Goal: Task Accomplishment & Management: Complete application form

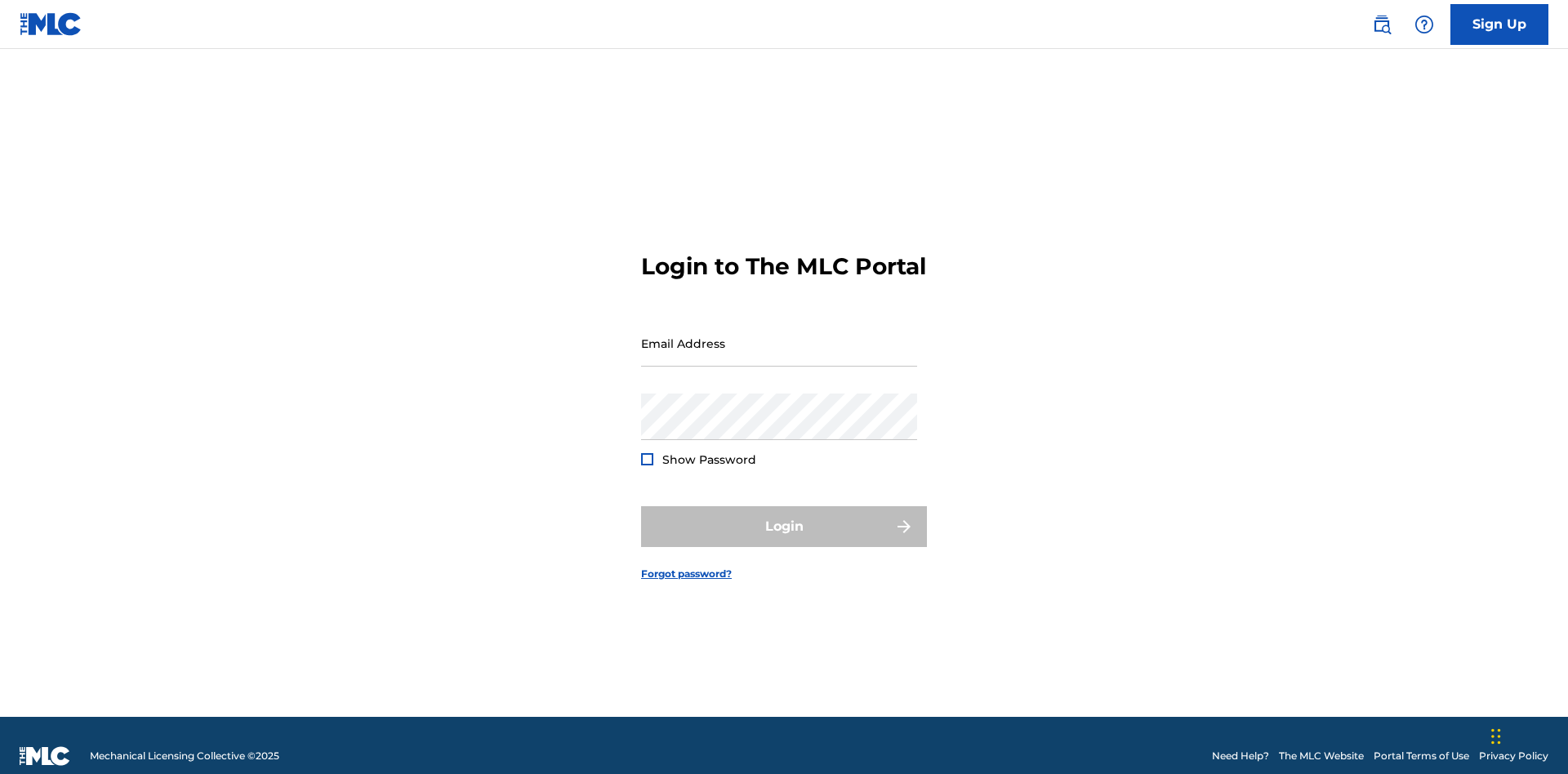
scroll to position [21, 0]
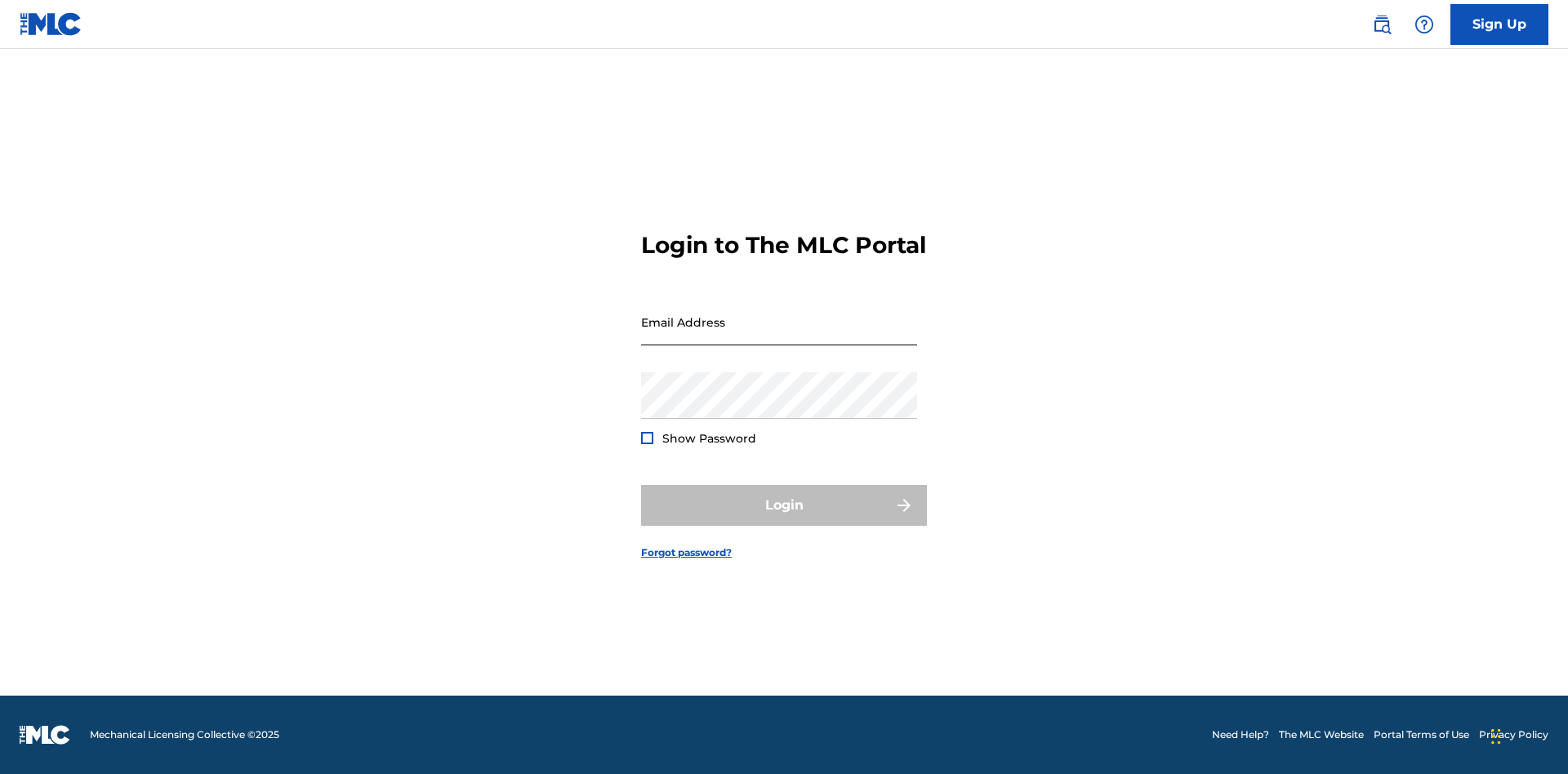
click at [779, 335] on input "Email Address" at bounding box center [779, 322] width 276 height 47
type input "[EMAIL_ADDRESS][DOMAIN_NAME]"
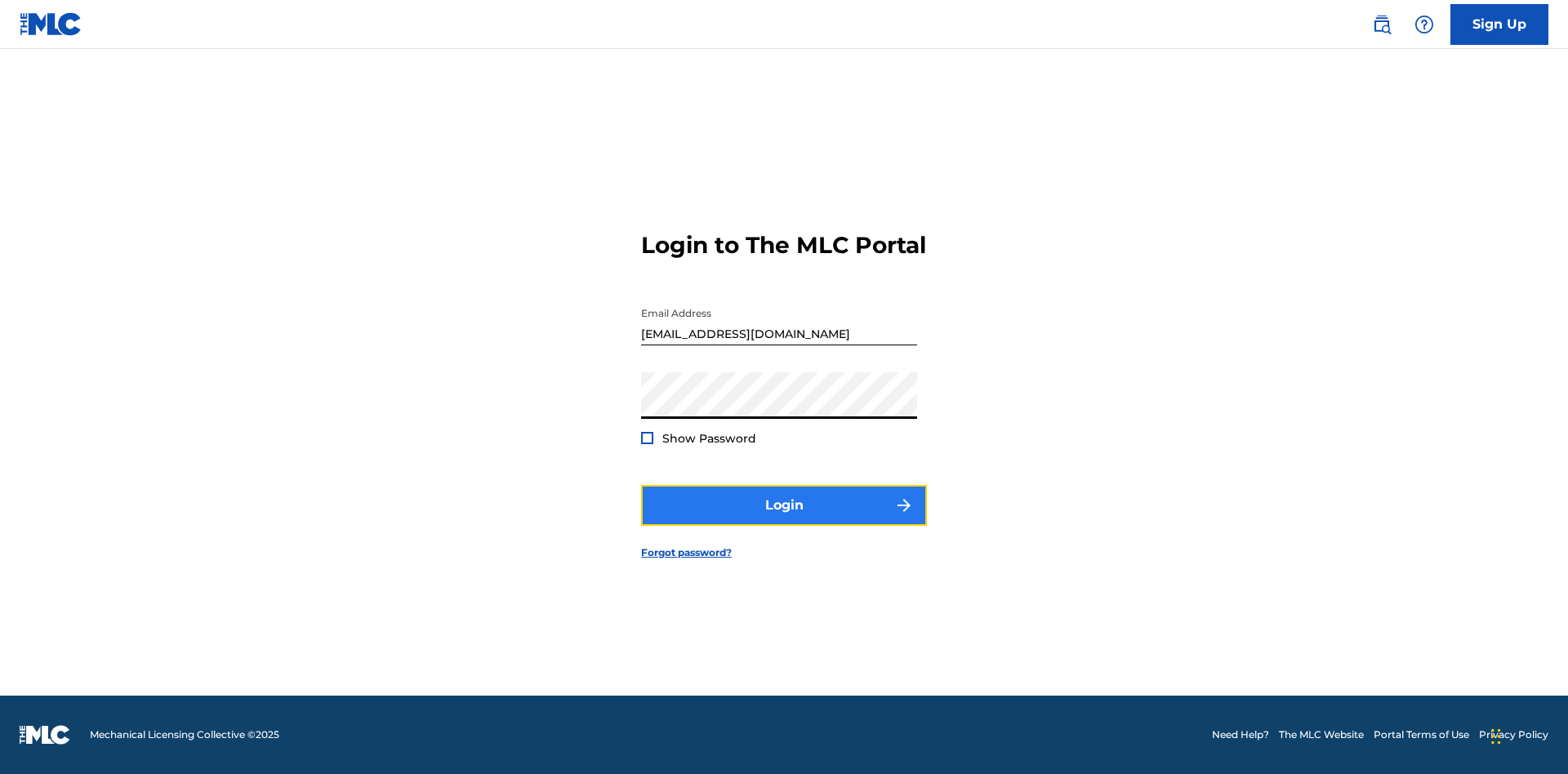
click at [784, 520] on button "Login" at bounding box center [784, 506] width 286 height 41
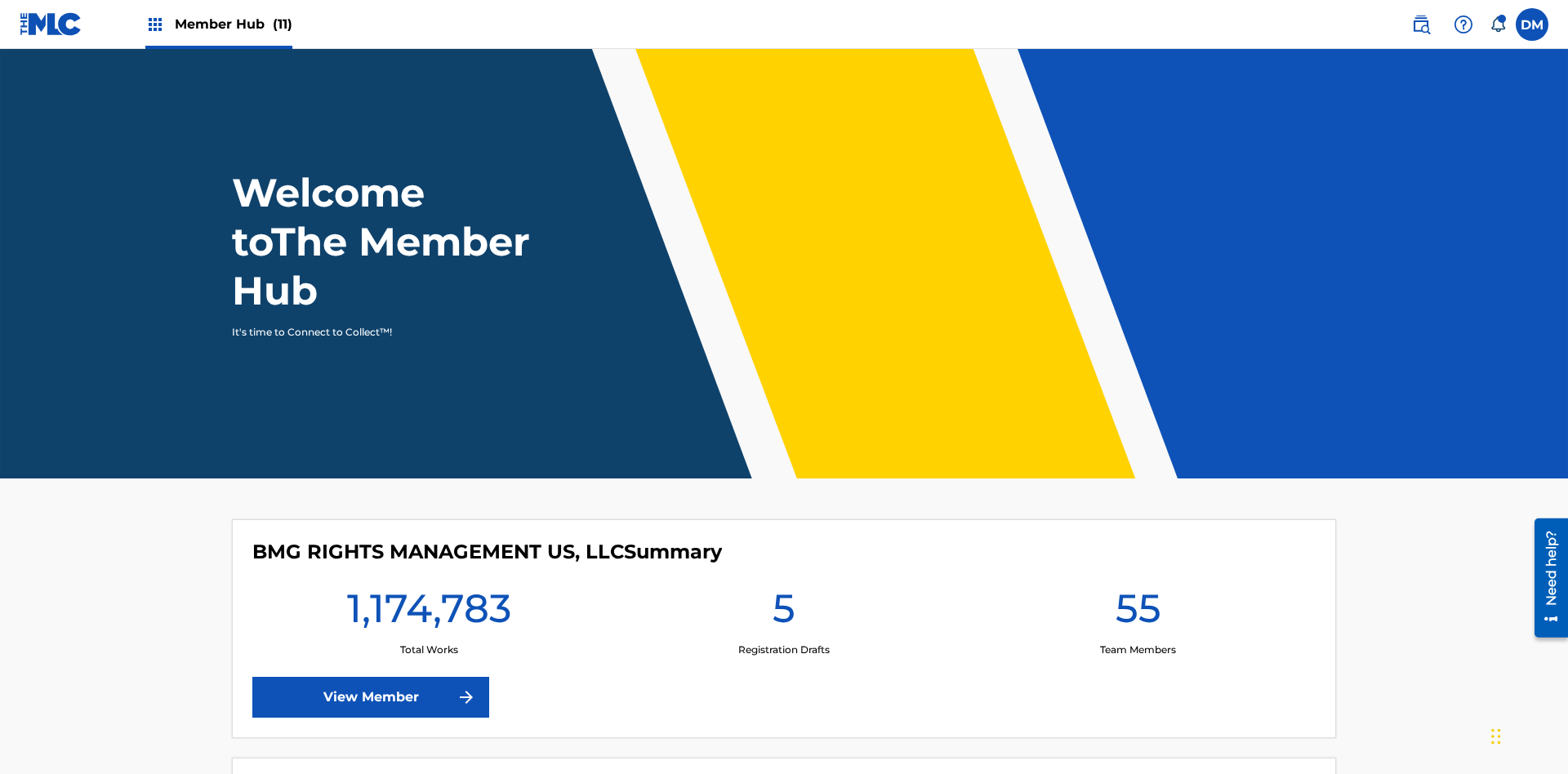
click at [233, 24] on span "Member Hub (11)" at bounding box center [234, 24] width 118 height 18
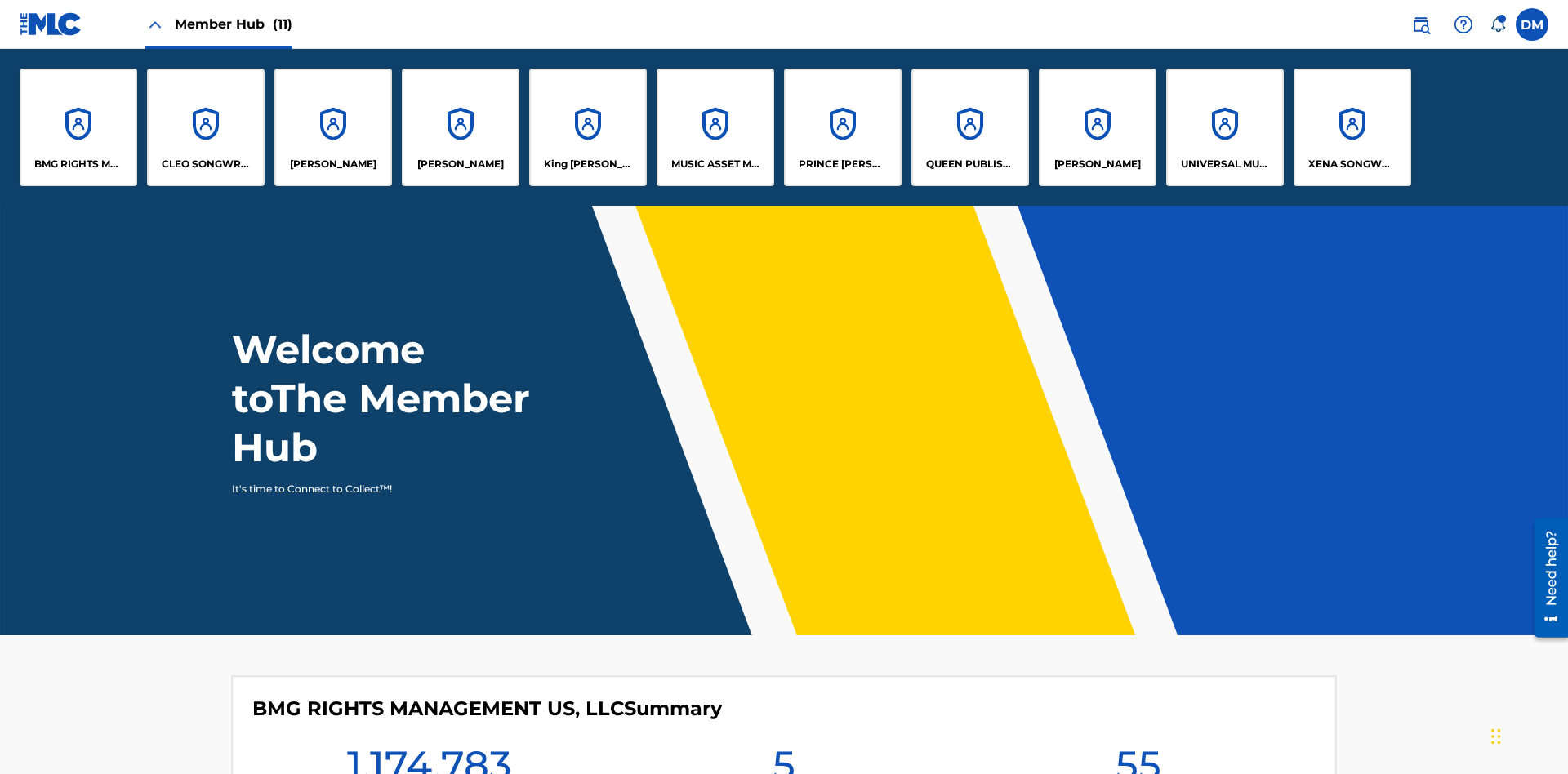
scroll to position [59, 0]
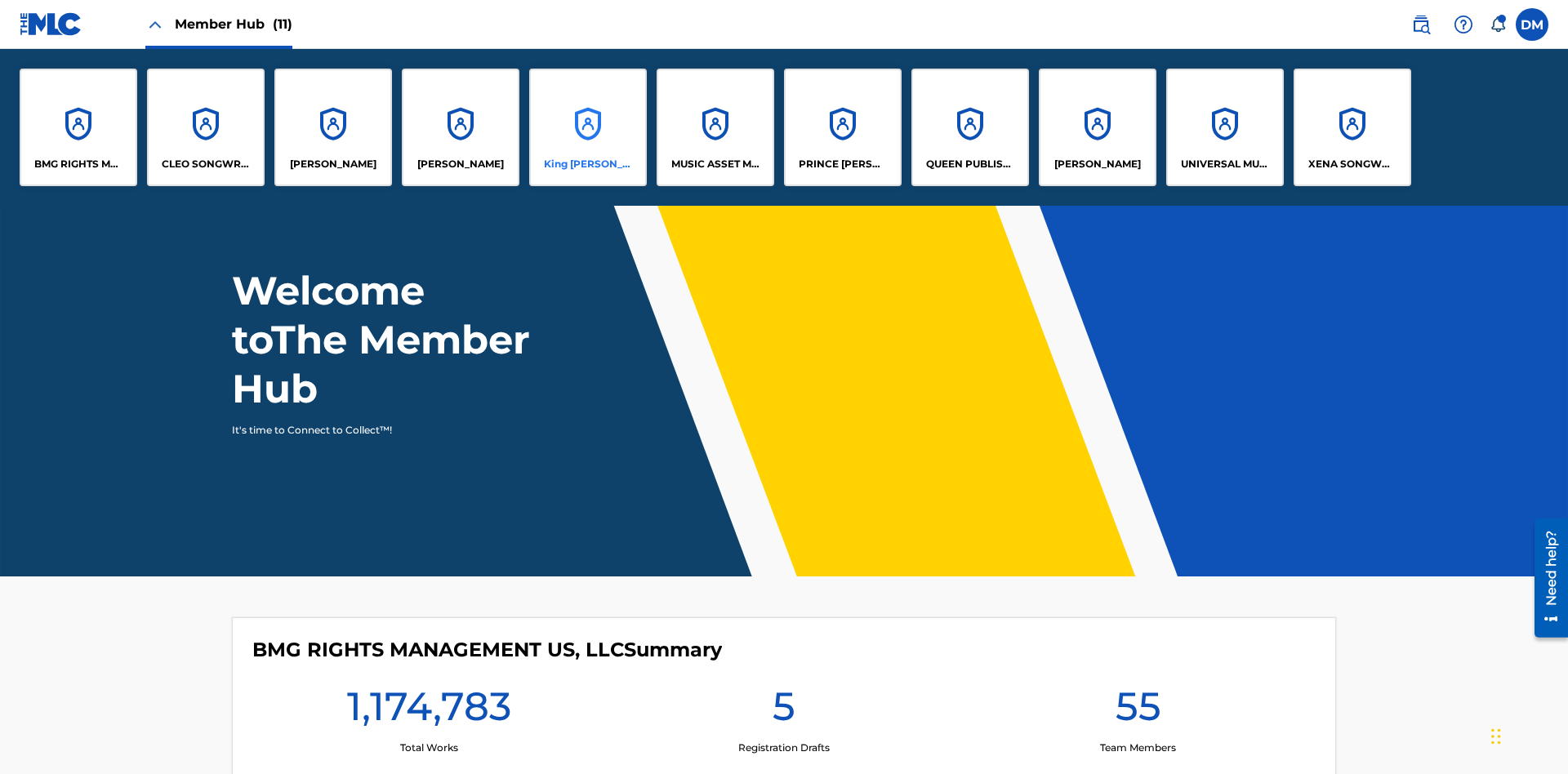
click at [587, 164] on p "King [PERSON_NAME]" at bounding box center [588, 164] width 89 height 15
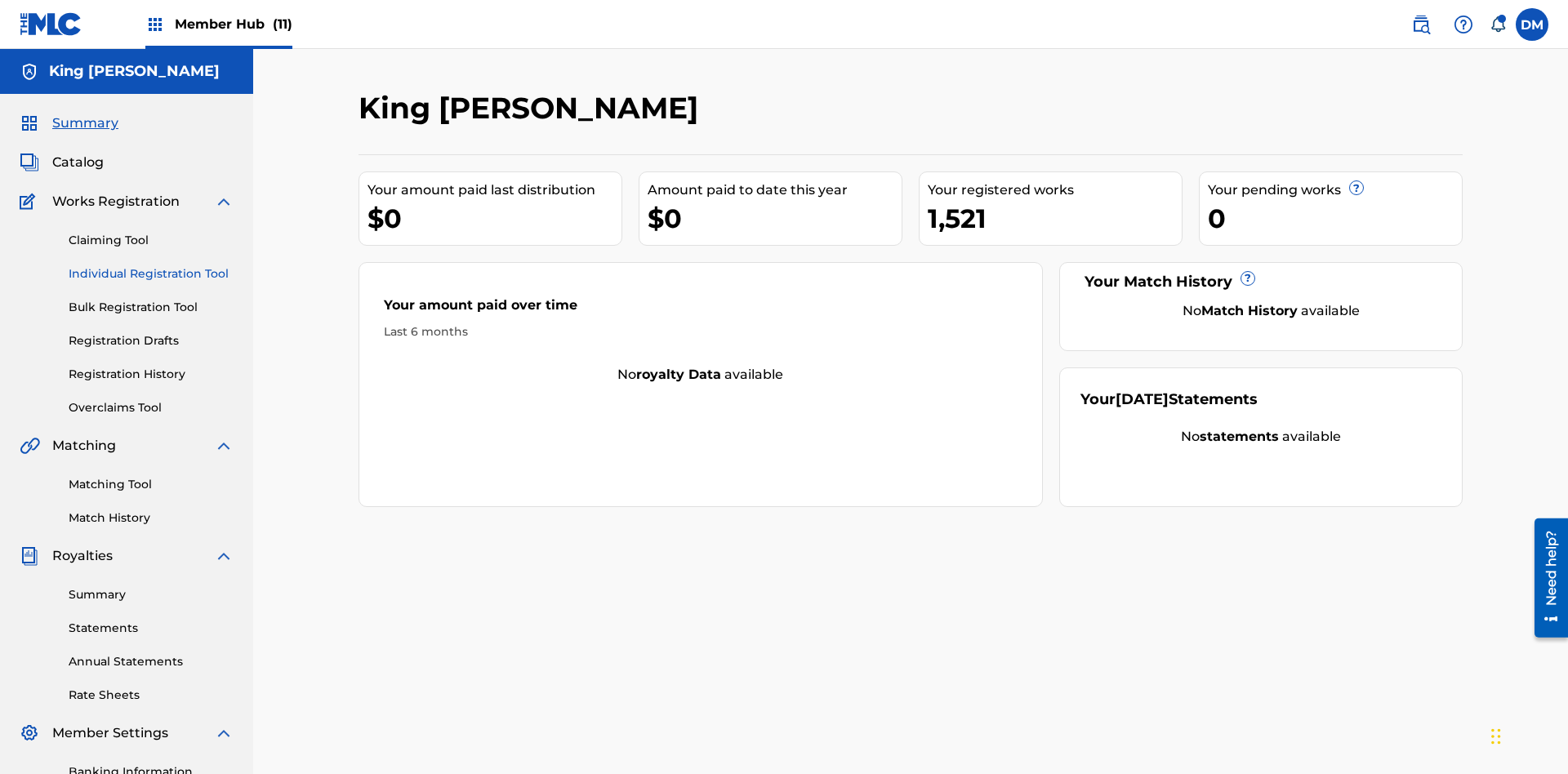
click at [151, 265] on link "Individual Registration Tool" at bounding box center [150, 274] width 165 height 18
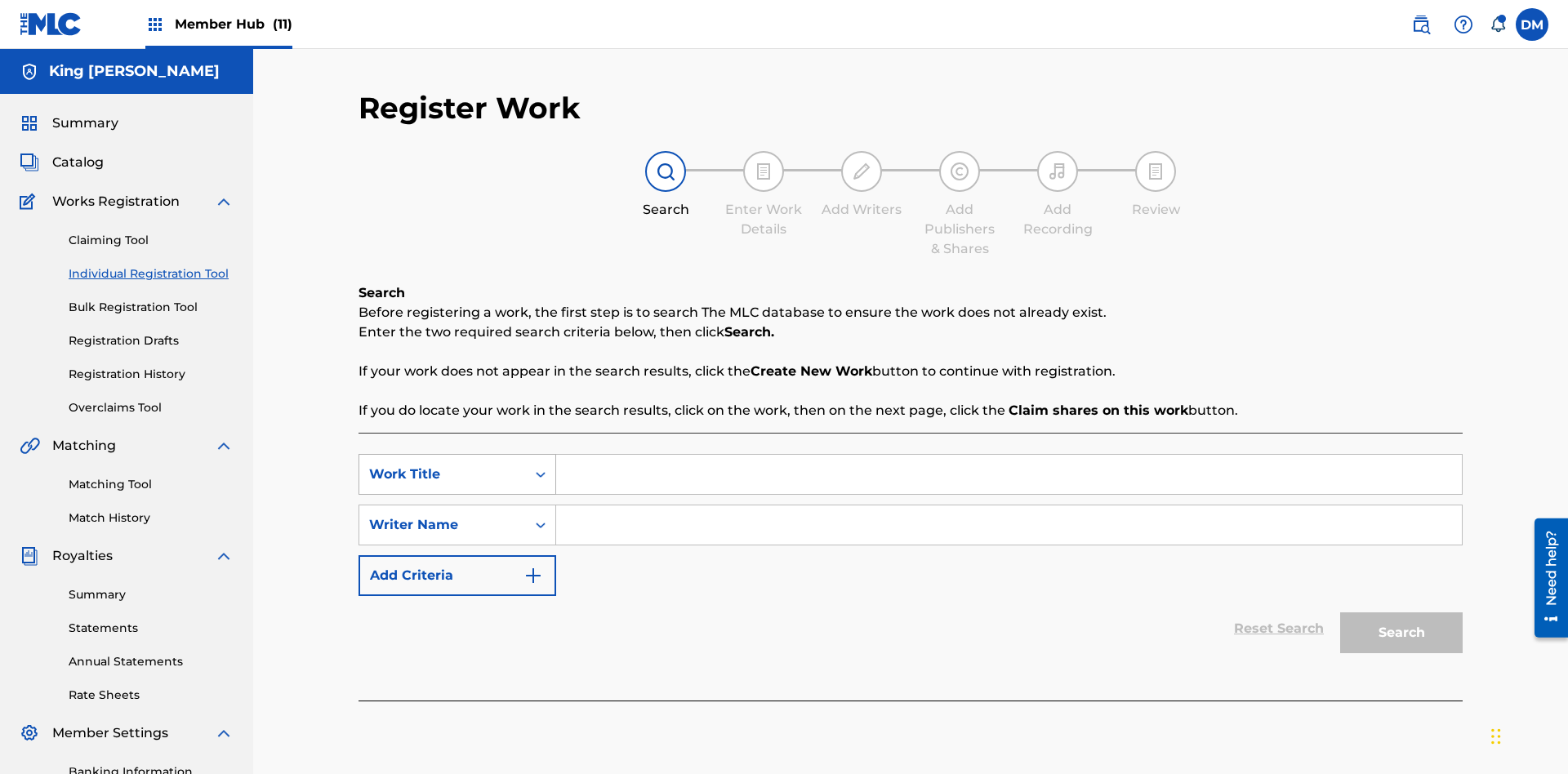
click at [442, 464] on div "Work Title" at bounding box center [443, 474] width 147 height 19
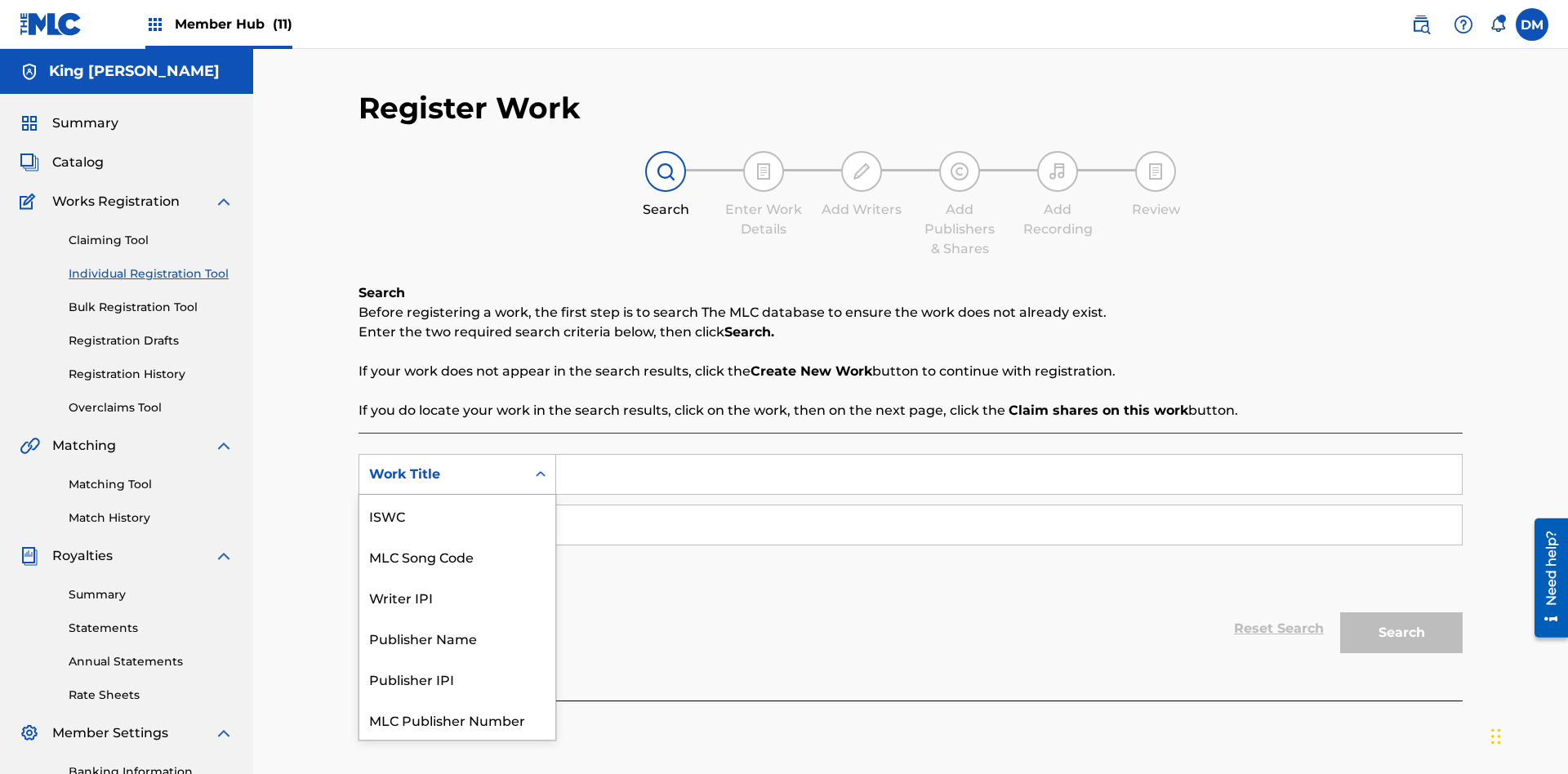
click at [457, 515] on div "ISWC" at bounding box center [457, 515] width 196 height 41
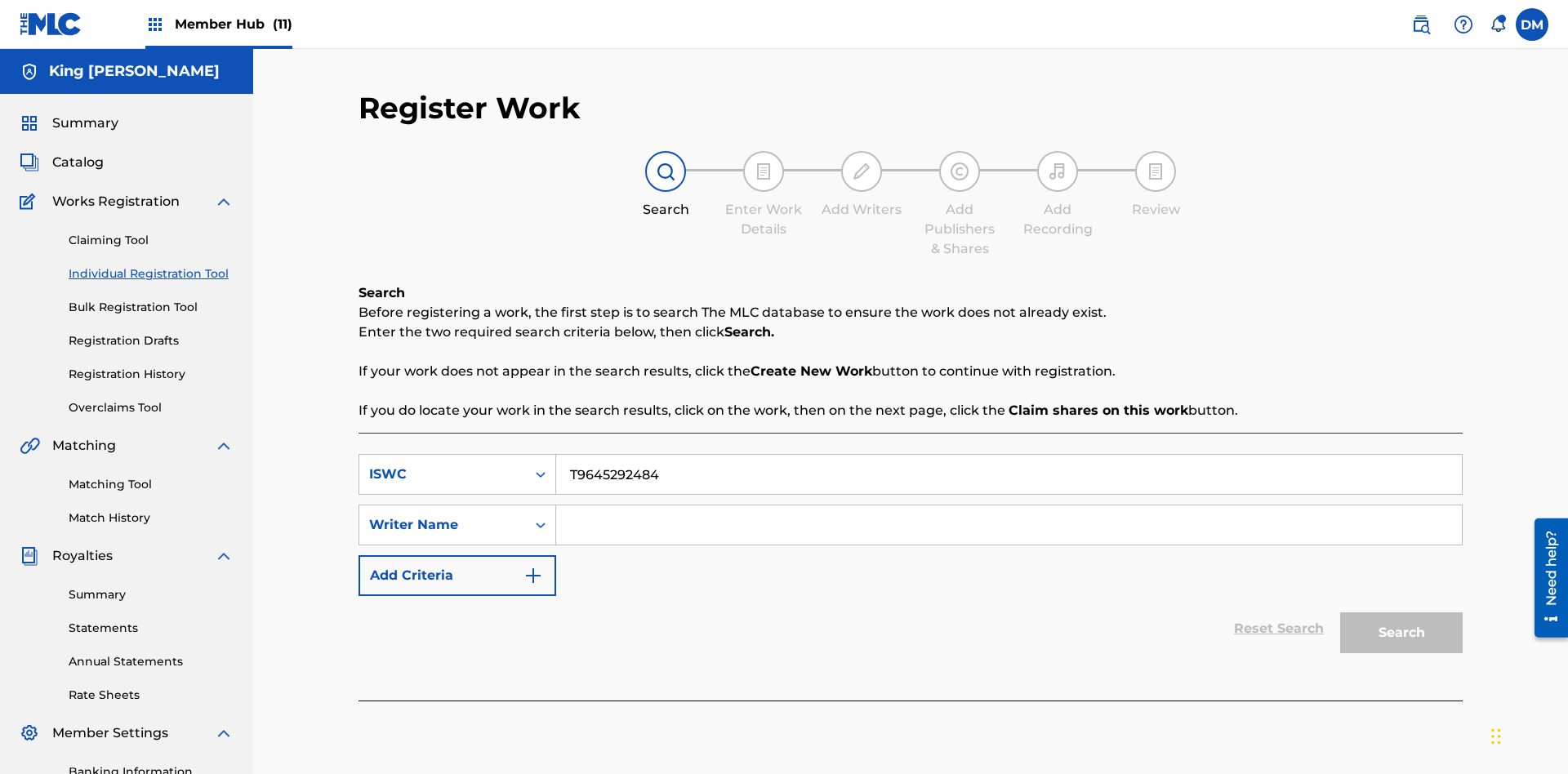
type input "T9645292484"
click at [1009, 506] on input "Search Form" at bounding box center [1009, 525] width 906 height 40
type input "[PERSON_NAME] [PERSON_NAME]"
click at [1401, 613] on button "Search" at bounding box center [1401, 633] width 123 height 41
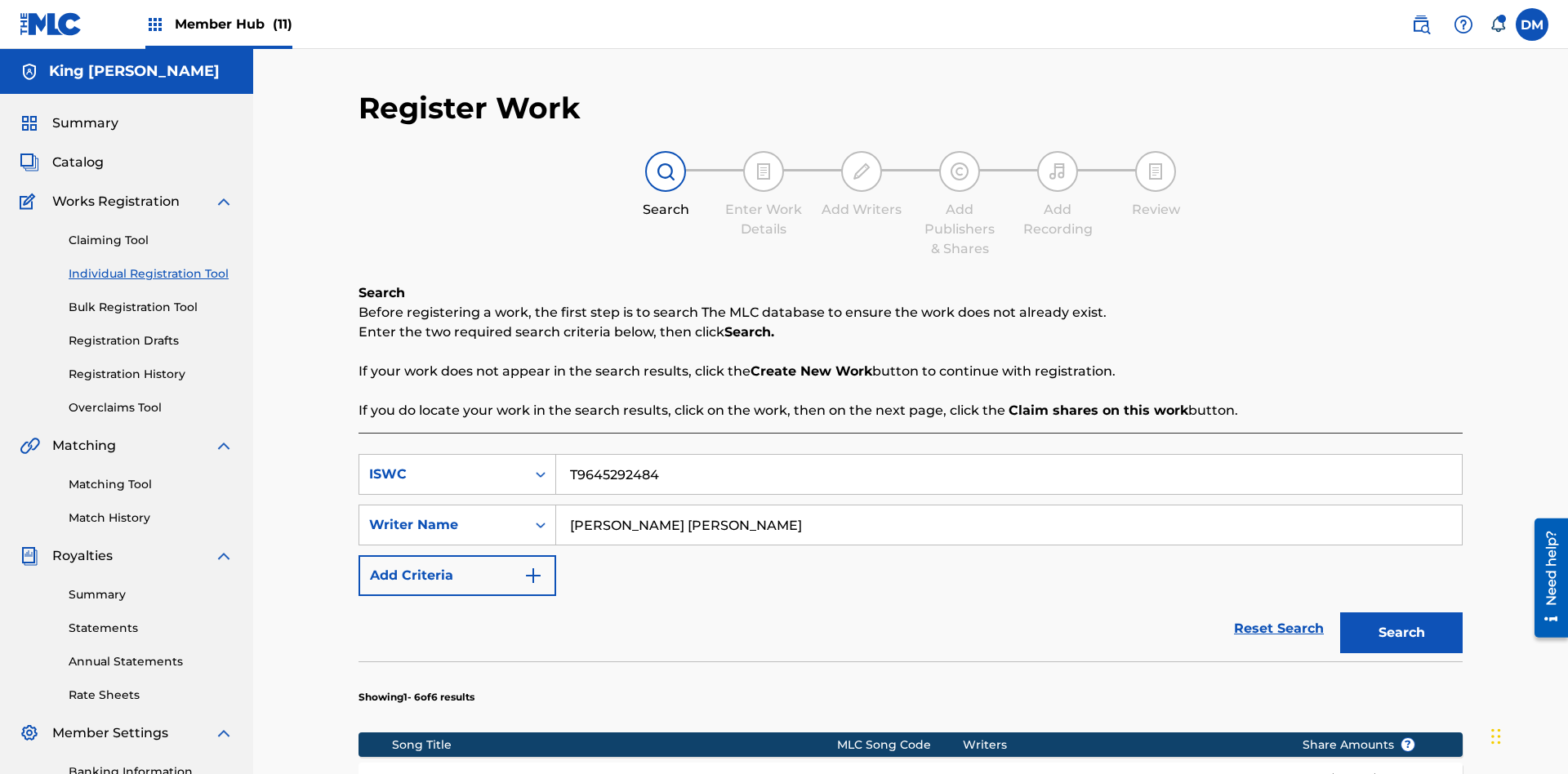
click at [1009, 455] on input "T9645292484" at bounding box center [1009, 475] width 906 height 40
click at [442, 464] on div "ISWC" at bounding box center [443, 474] width 147 height 19
type input "NON-OWNED WORK TO CLAIM"
click at [1401, 613] on button "Search" at bounding box center [1401, 633] width 123 height 41
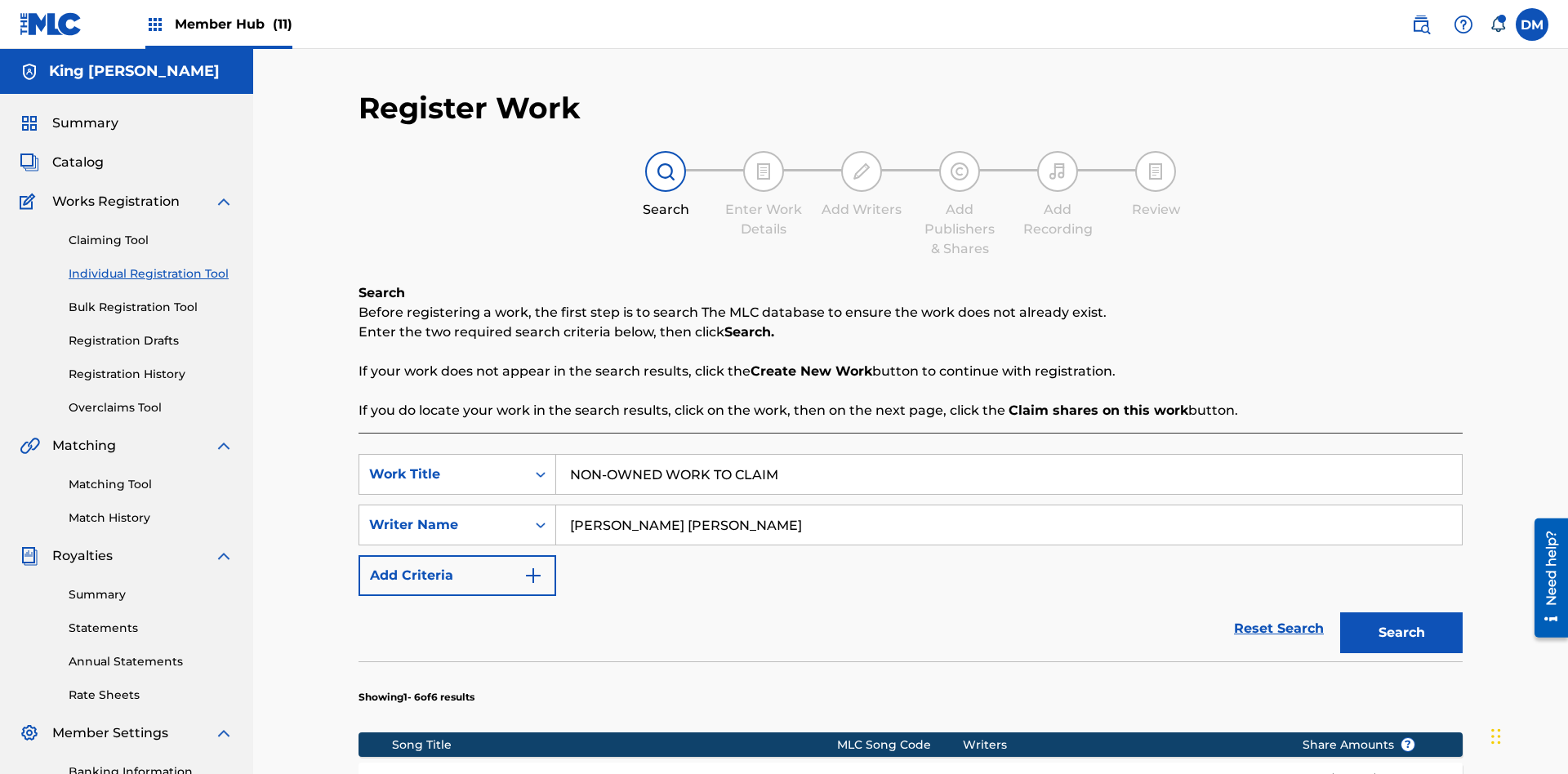
click at [1009, 455] on input "NON-OWNED WORK TO CLAIM" at bounding box center [1009, 475] width 906 height 40
click at [442, 464] on div "Work Title" at bounding box center [443, 474] width 147 height 19
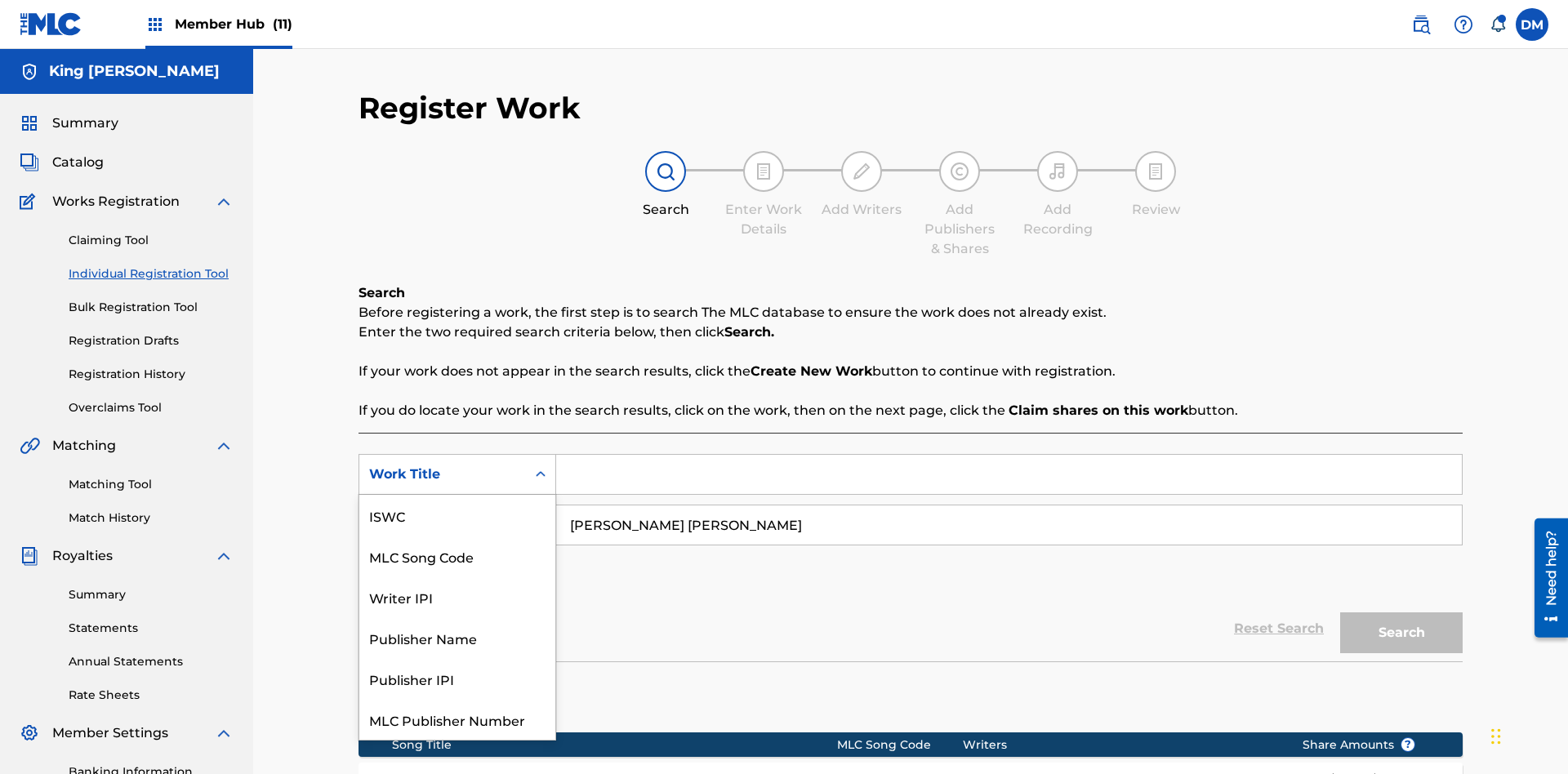
click at [457, 536] on div "MLC Song Code" at bounding box center [457, 557] width 196 height 41
click at [1401, 613] on button "Search" at bounding box center [1401, 633] width 123 height 41
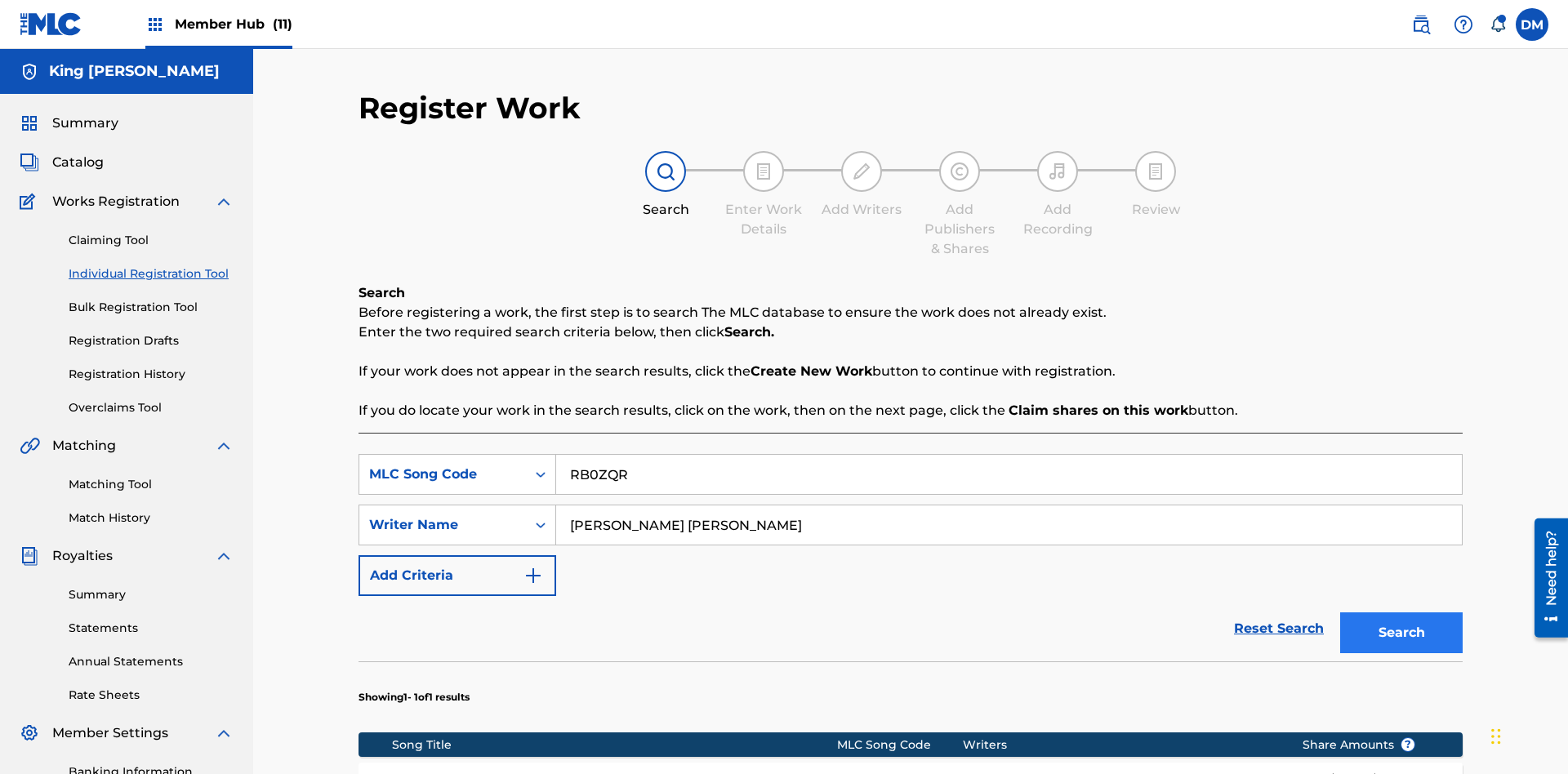
click at [1009, 455] on input "RB0ZQR" at bounding box center [1009, 475] width 906 height 40
click at [442, 464] on div "MLC Song Code" at bounding box center [443, 474] width 147 height 19
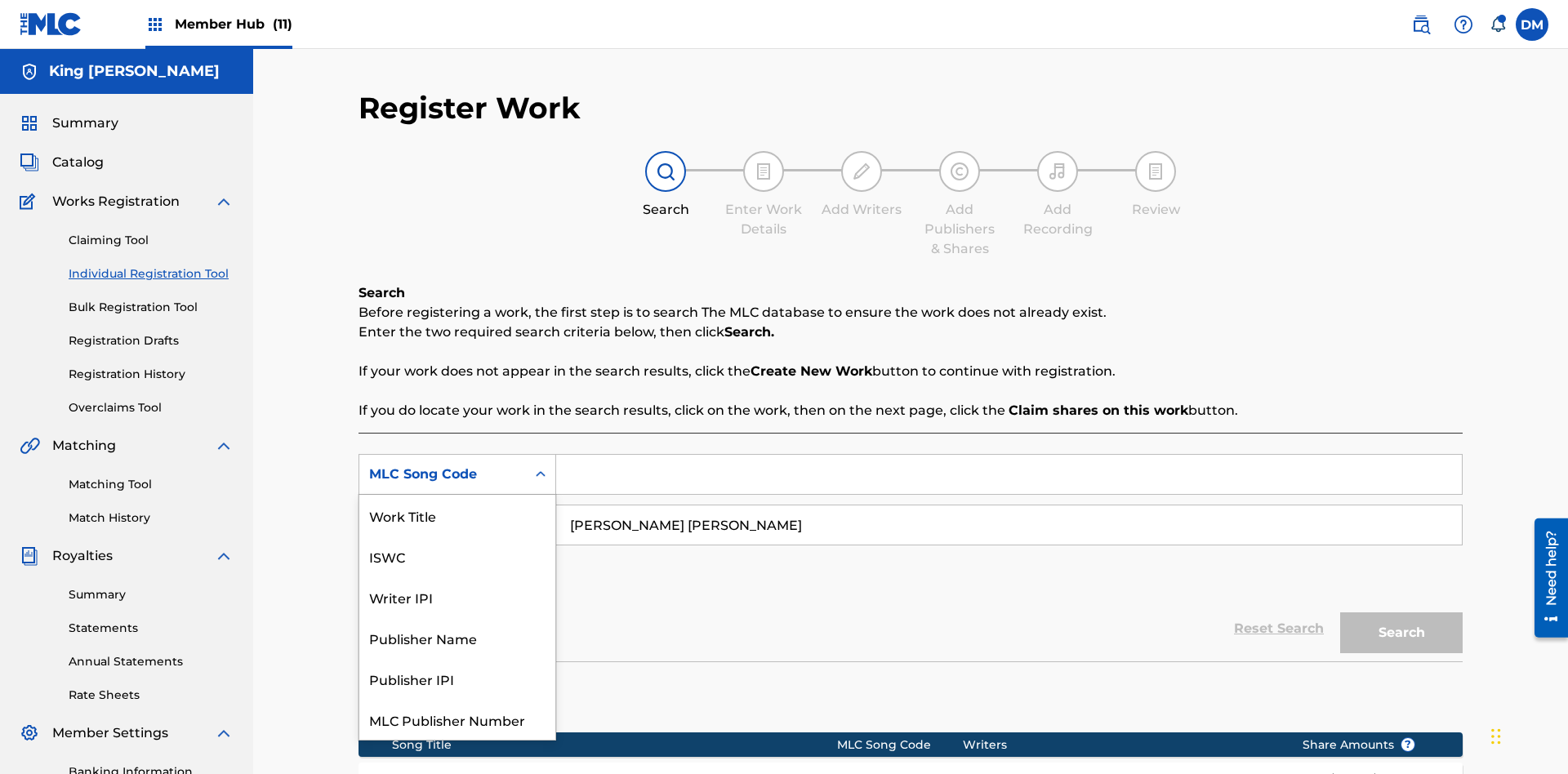
click at [457, 577] on div "Writer IPI" at bounding box center [457, 597] width 196 height 41
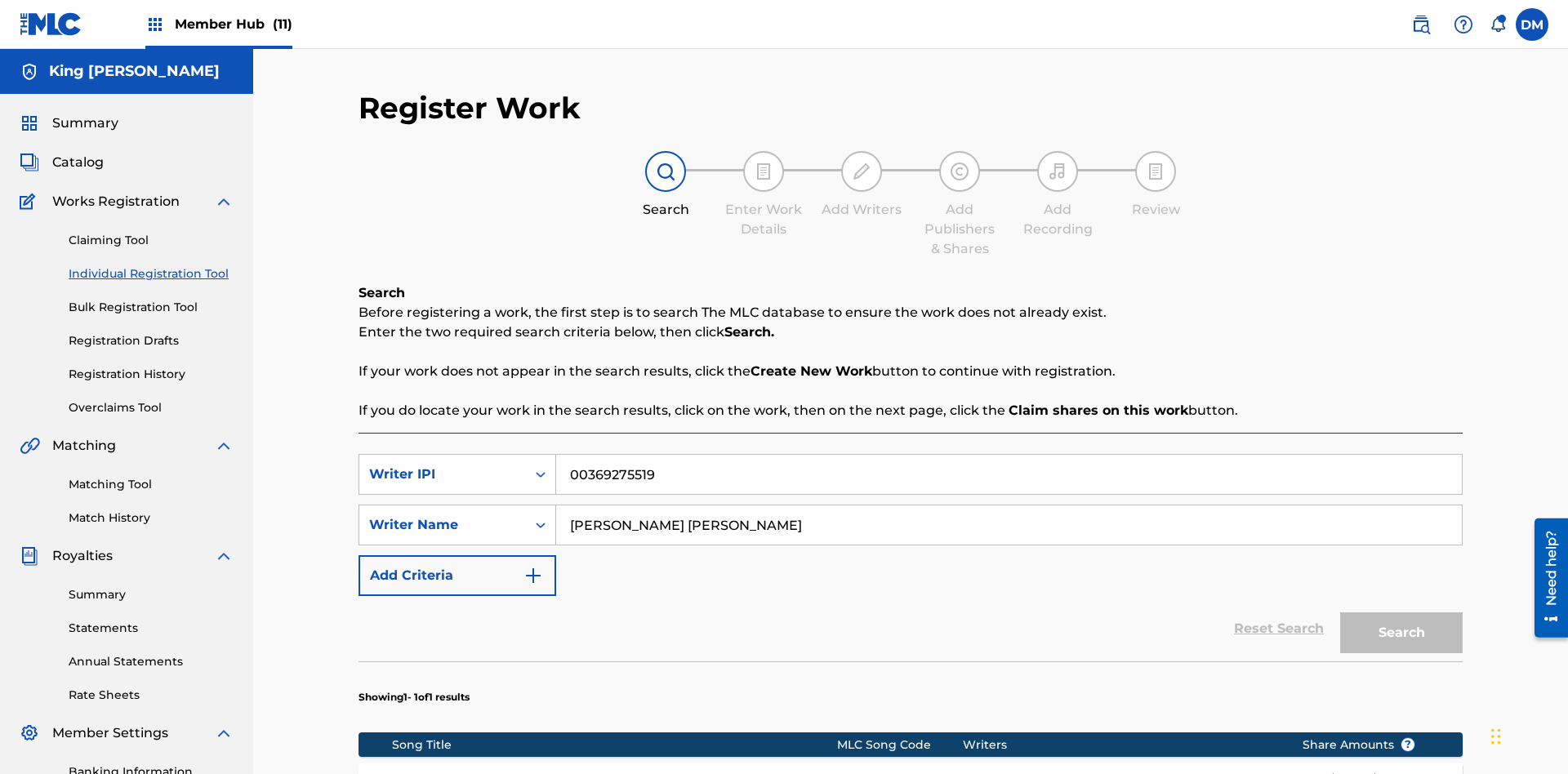
type input "00369275519"
click at [1401, 613] on button "Search" at bounding box center [1401, 633] width 123 height 41
click at [1009, 455] on input "00369275519" at bounding box center [1009, 475] width 906 height 40
click at [442, 464] on div "Writer IPI" at bounding box center [443, 474] width 147 height 19
click at [1009, 455] on input "Search Form" at bounding box center [1009, 475] width 906 height 40
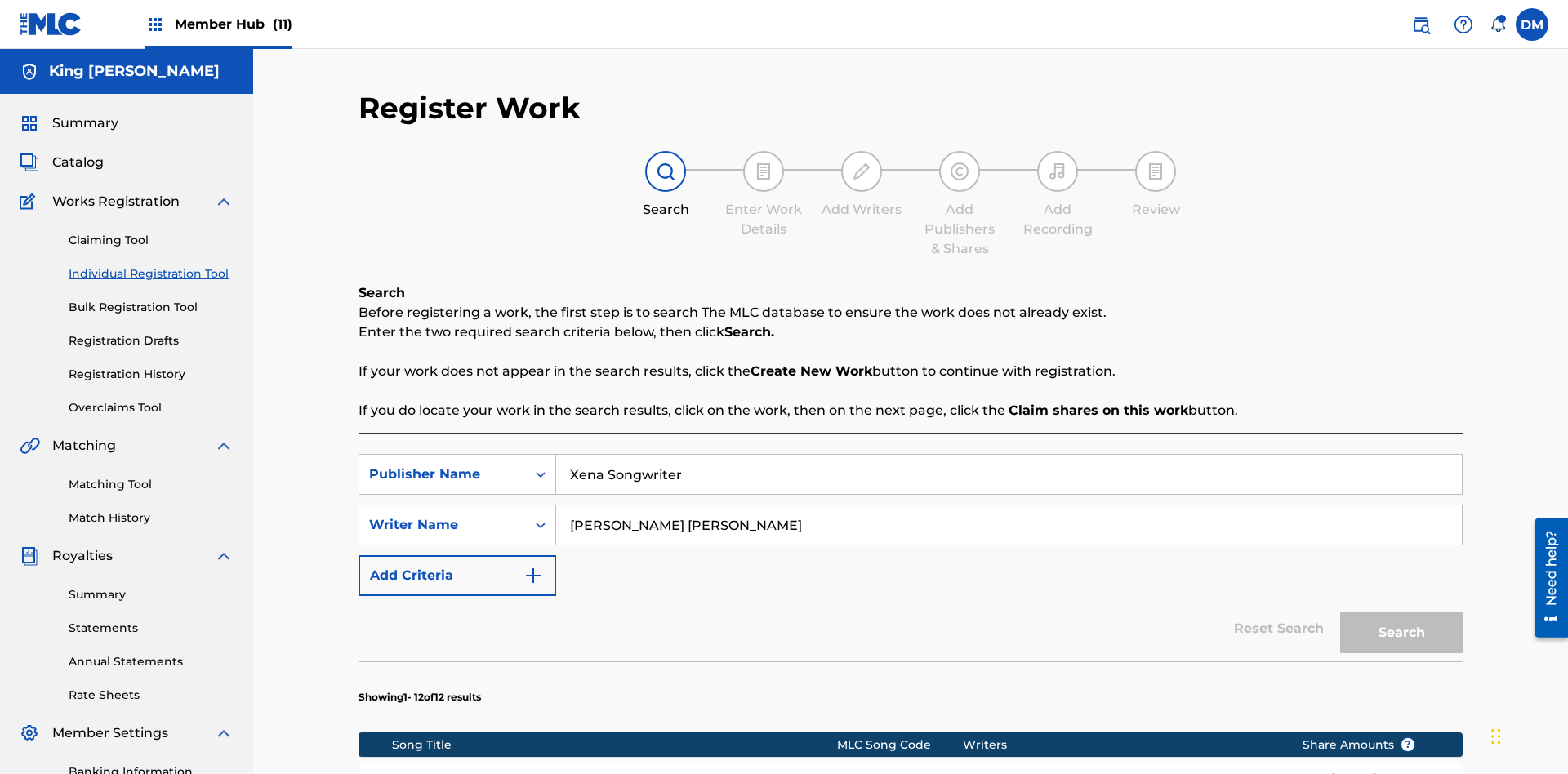
type input "Xena Songwriter"
click at [1401, 613] on button "Search" at bounding box center [1401, 633] width 123 height 41
click at [1009, 455] on input "Xena Songwriter" at bounding box center [1009, 475] width 906 height 40
click at [442, 464] on div "Publisher Name" at bounding box center [443, 474] width 147 height 19
click at [1009, 455] on input "Search Form" at bounding box center [1009, 475] width 906 height 40
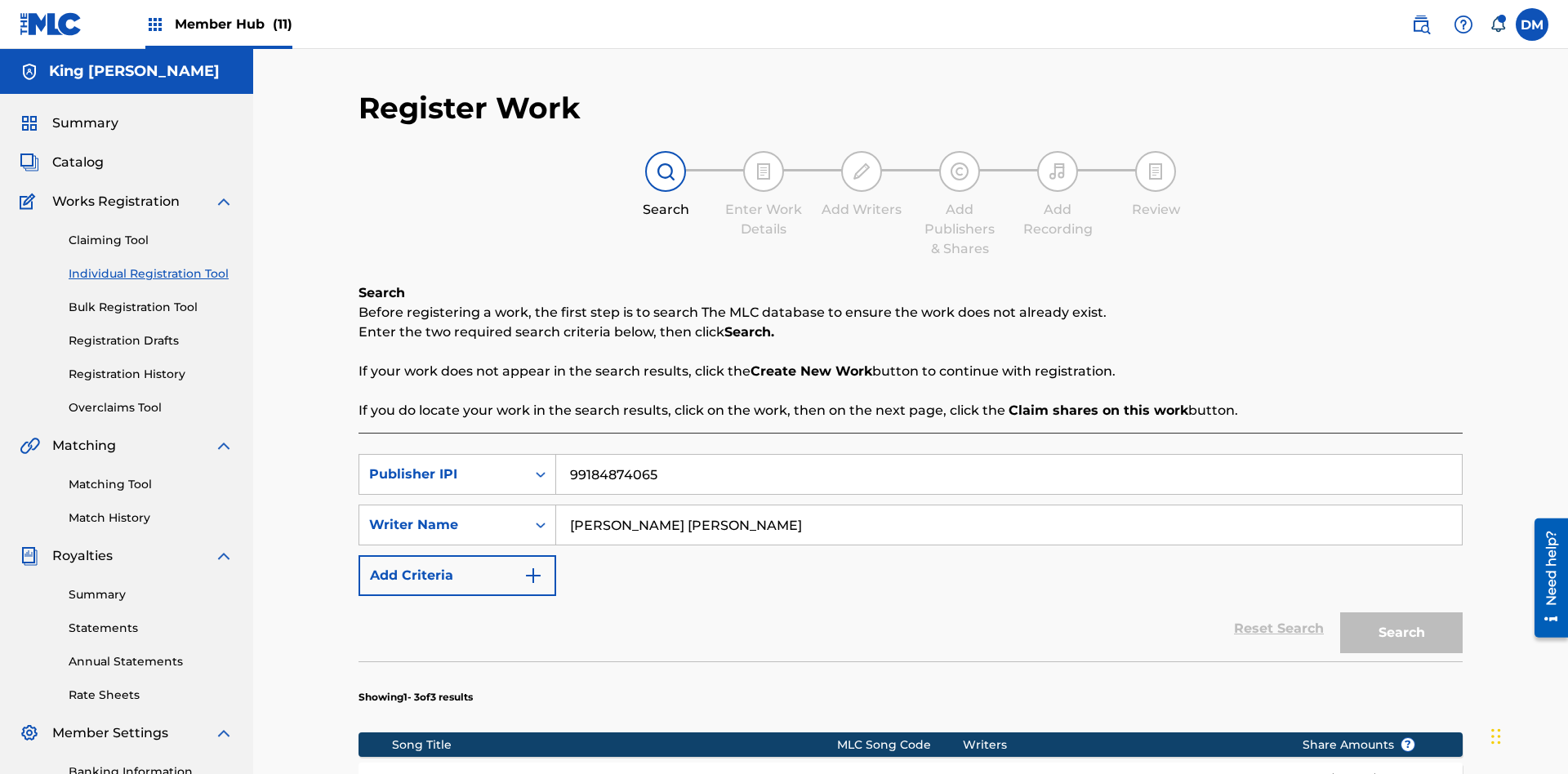
type input "99184874065"
click at [1401, 613] on button "Search" at bounding box center [1401, 633] width 123 height 41
click at [1009, 506] on input "[PERSON_NAME] [PERSON_NAME]" at bounding box center [1009, 525] width 906 height 40
click at [442, 515] on div "Writer Name" at bounding box center [443, 524] width 147 height 19
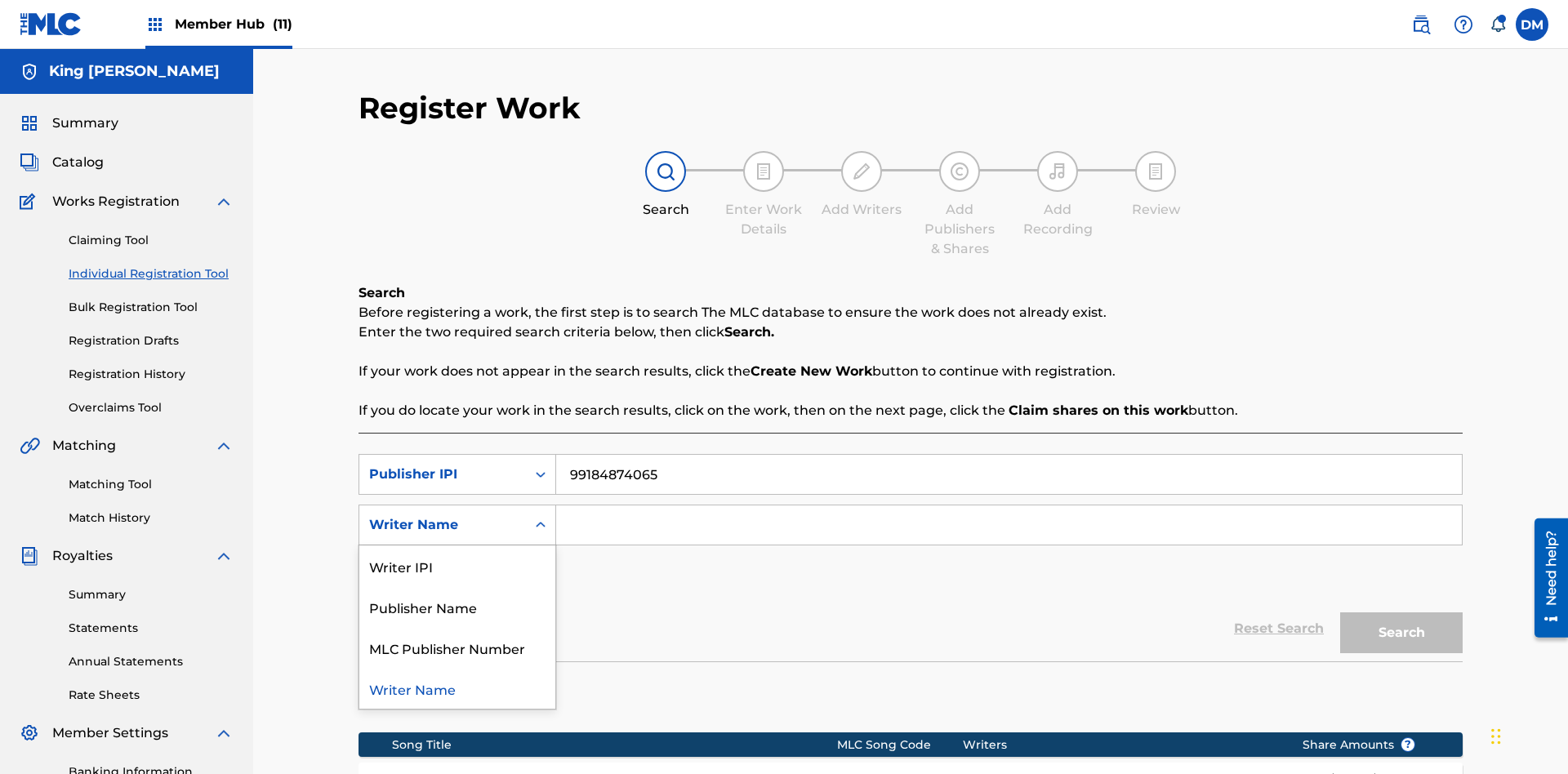
click at [457, 627] on div "MLC Publisher Number" at bounding box center [457, 648] width 196 height 41
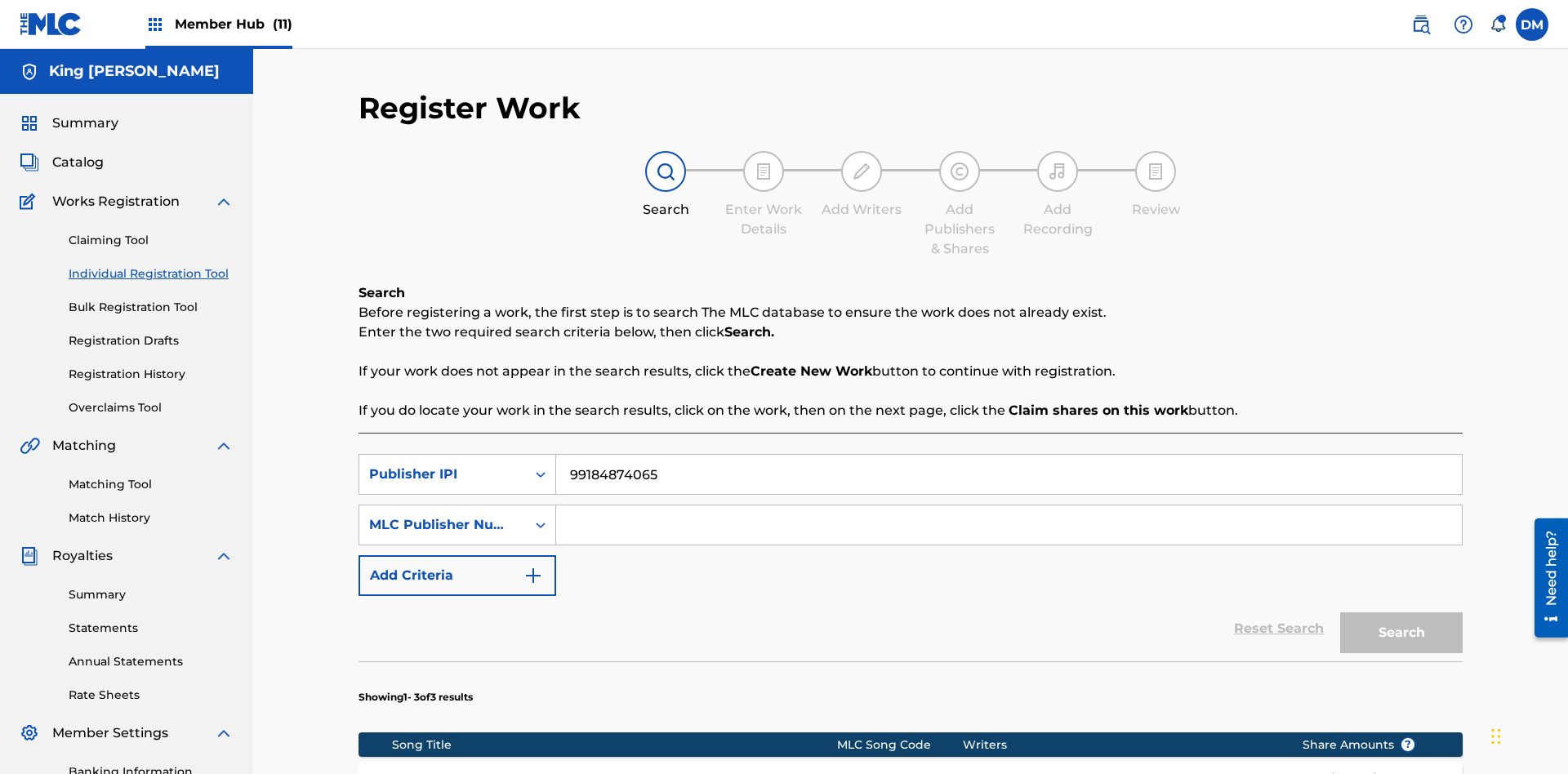
click at [1009, 506] on input "Search Form" at bounding box center [1009, 525] width 906 height 40
type input "P077WM"
click at [1401, 613] on button "Search" at bounding box center [1401, 633] width 123 height 41
click at [1009, 455] on input "99184874065" at bounding box center [1009, 475] width 906 height 40
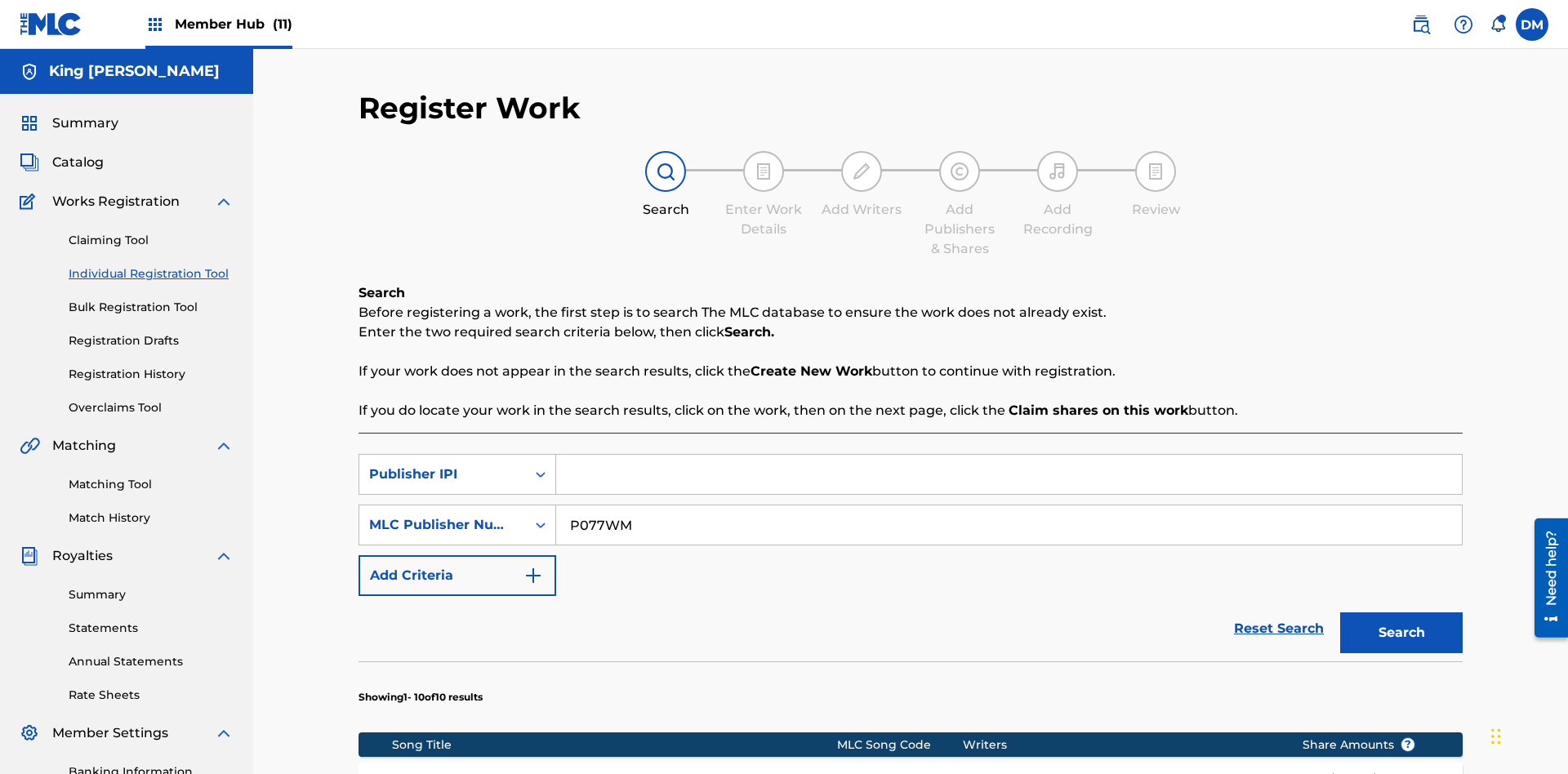
click at [1009, 506] on input "P077WM" at bounding box center [1009, 525] width 906 height 40
click at [442, 464] on div "Publisher IPI" at bounding box center [443, 474] width 147 height 19
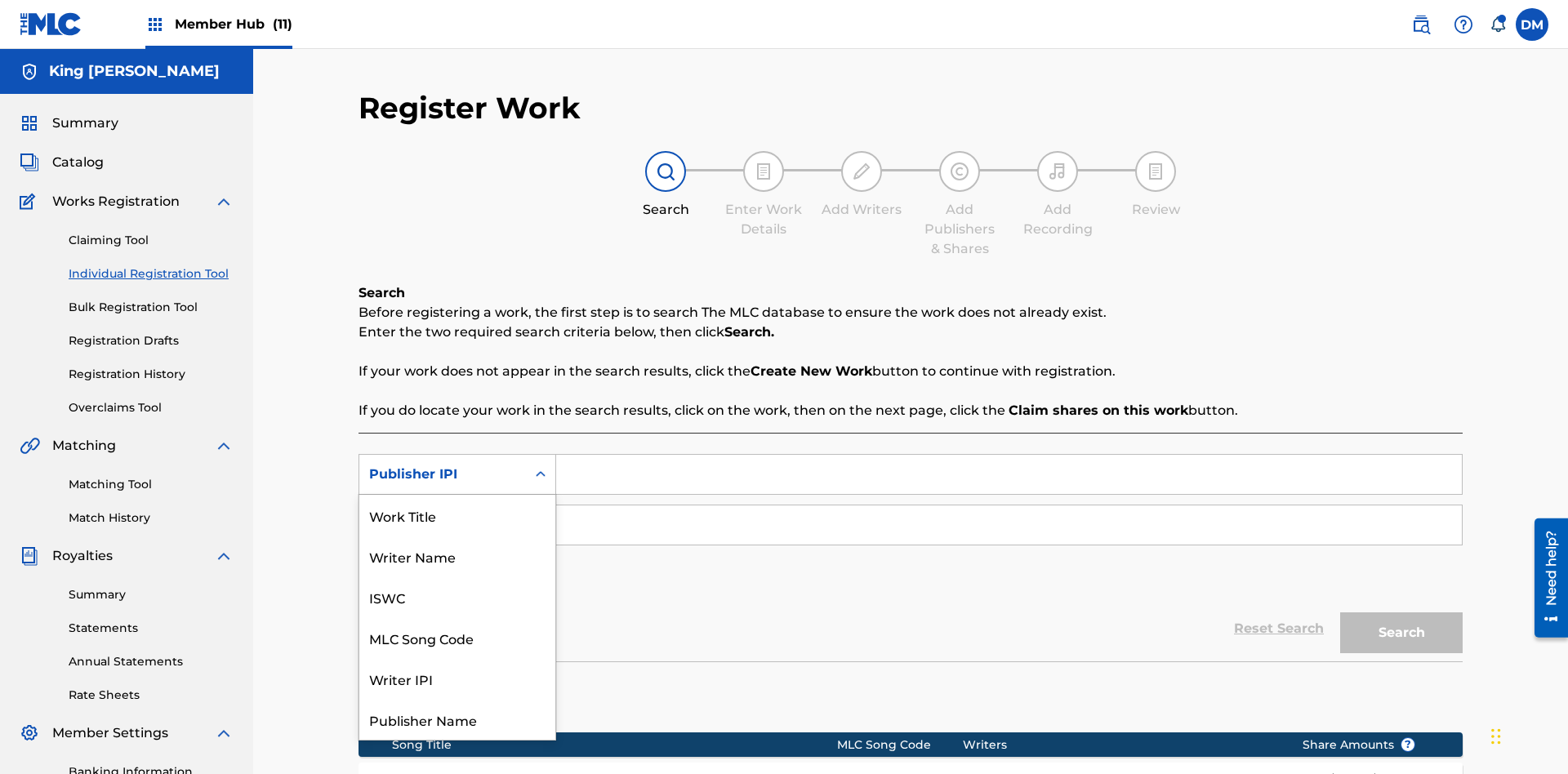
click at [457, 515] on div "Work Title" at bounding box center [457, 515] width 196 height 41
click at [442, 515] on div "MLC Publisher Number" at bounding box center [443, 524] width 147 height 19
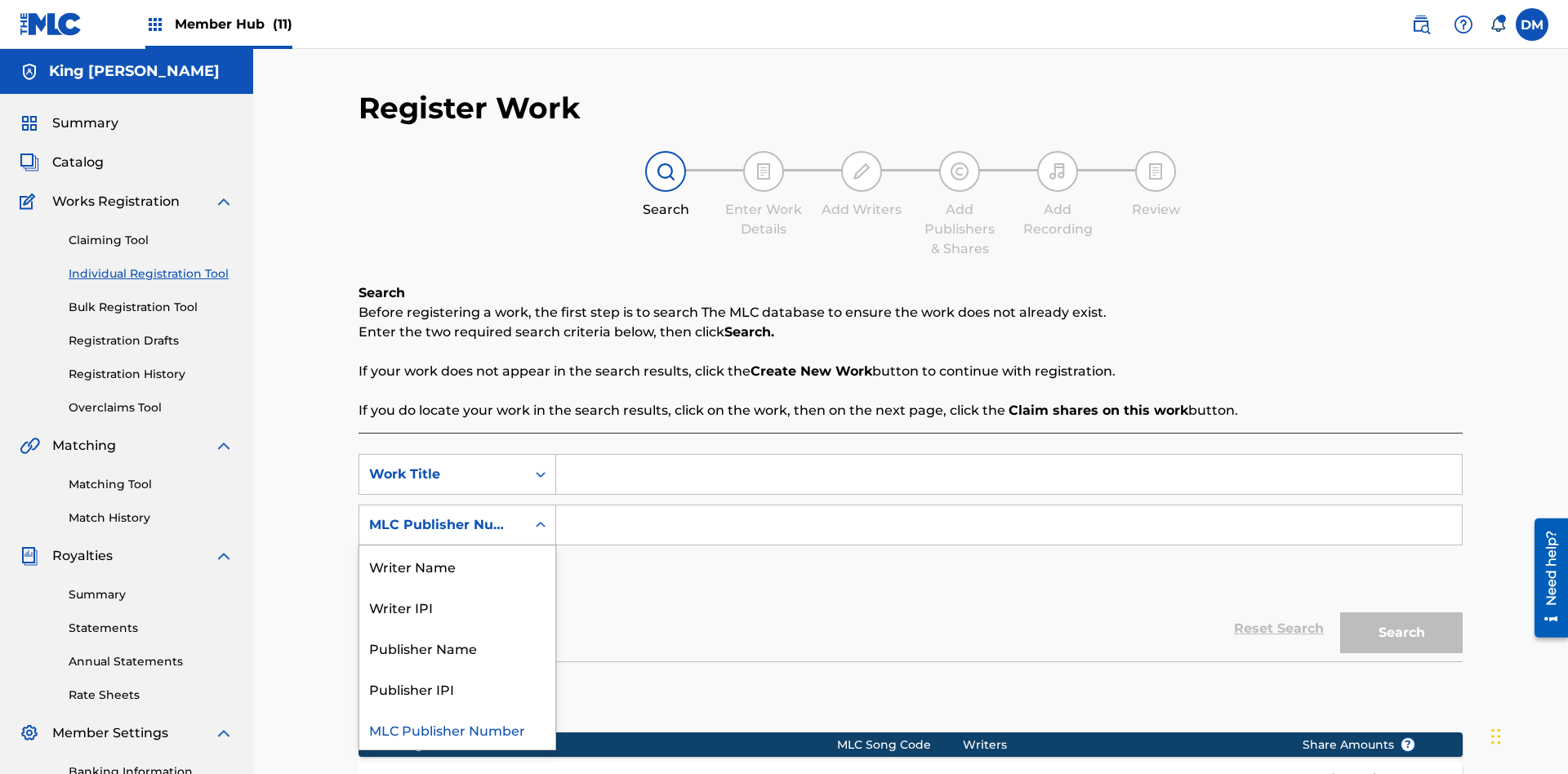
click at [457, 627] on div "Publisher Name" at bounding box center [457, 648] width 196 height 41
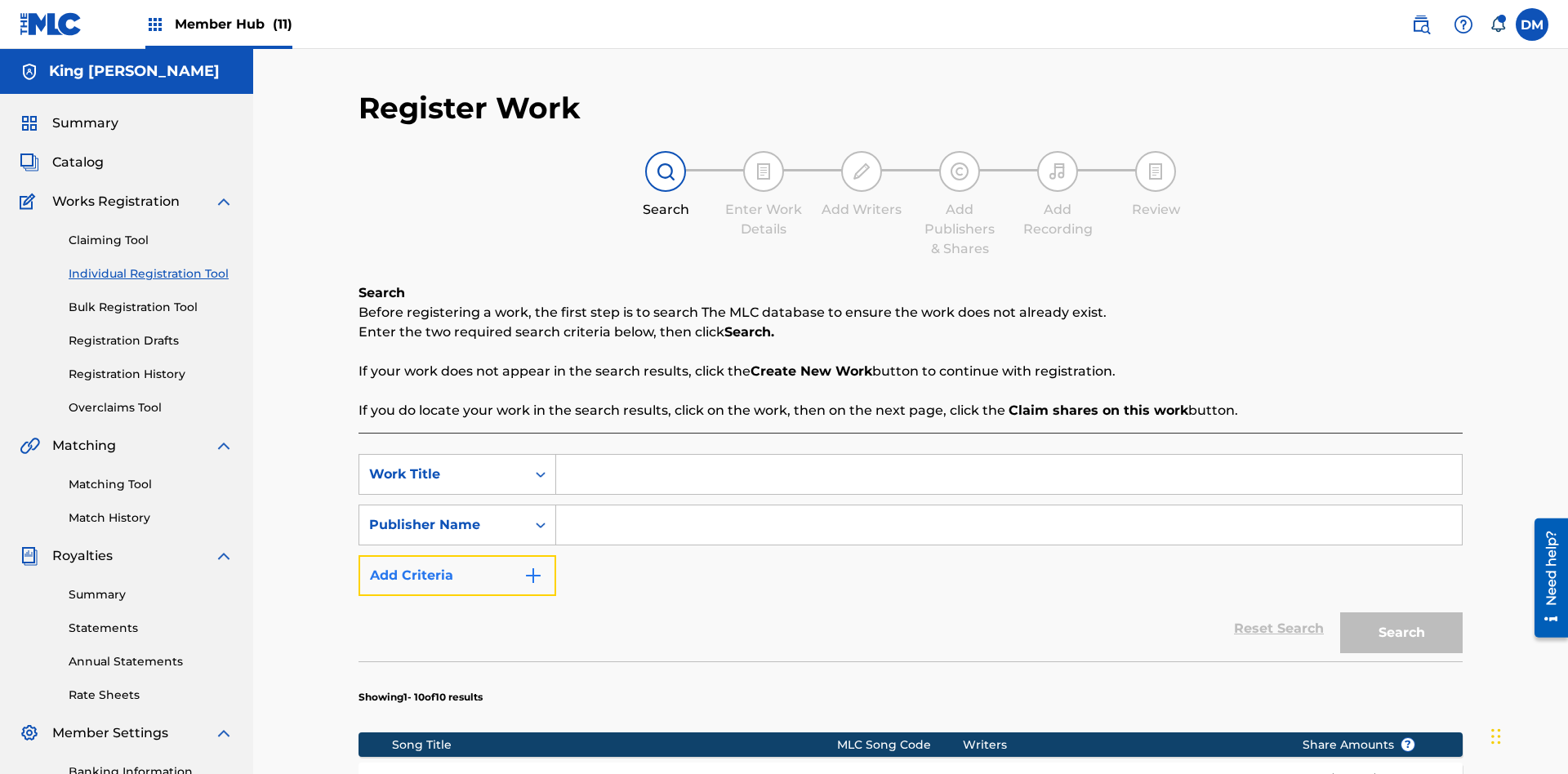
click at [457, 556] on button "Add Criteria" at bounding box center [457, 576] width 198 height 41
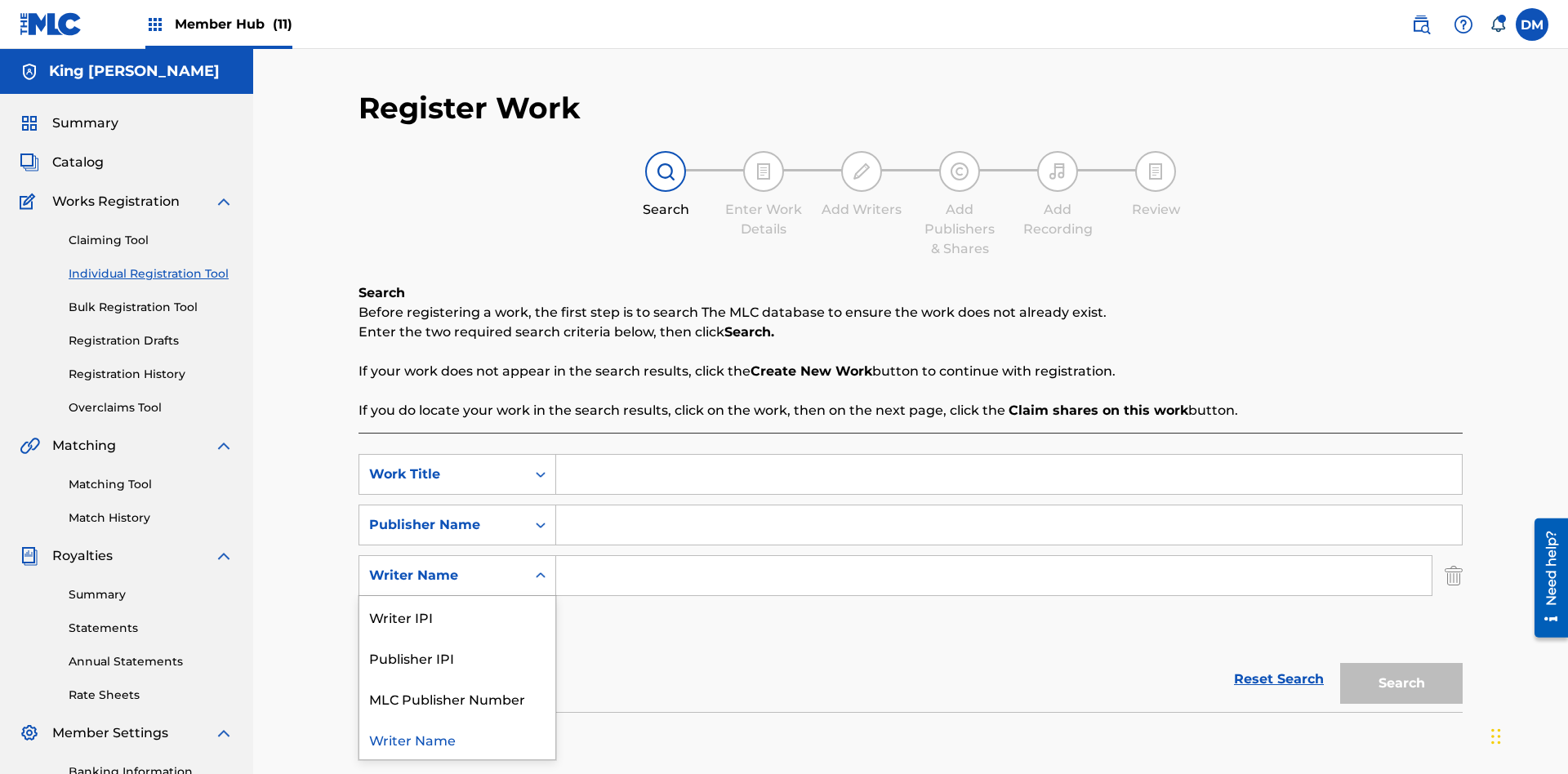
click at [457, 637] on div "Publisher IPI" at bounding box center [457, 657] width 196 height 41
click at [457, 606] on button "Add Criteria" at bounding box center [457, 627] width 198 height 41
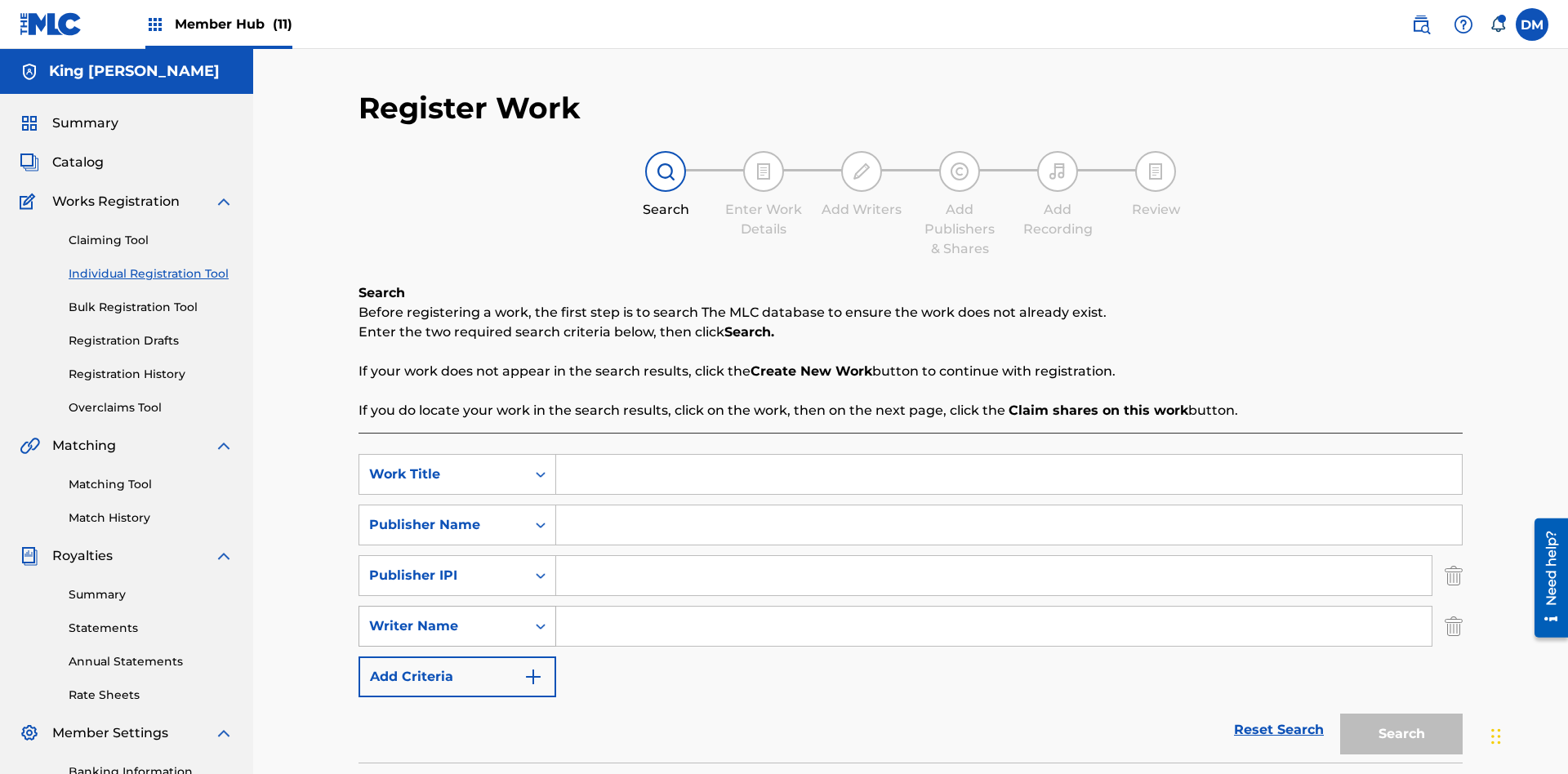
click at [442, 616] on div "Writer Name" at bounding box center [443, 626] width 147 height 19
click at [457, 657] on button "Add Criteria" at bounding box center [457, 677] width 198 height 41
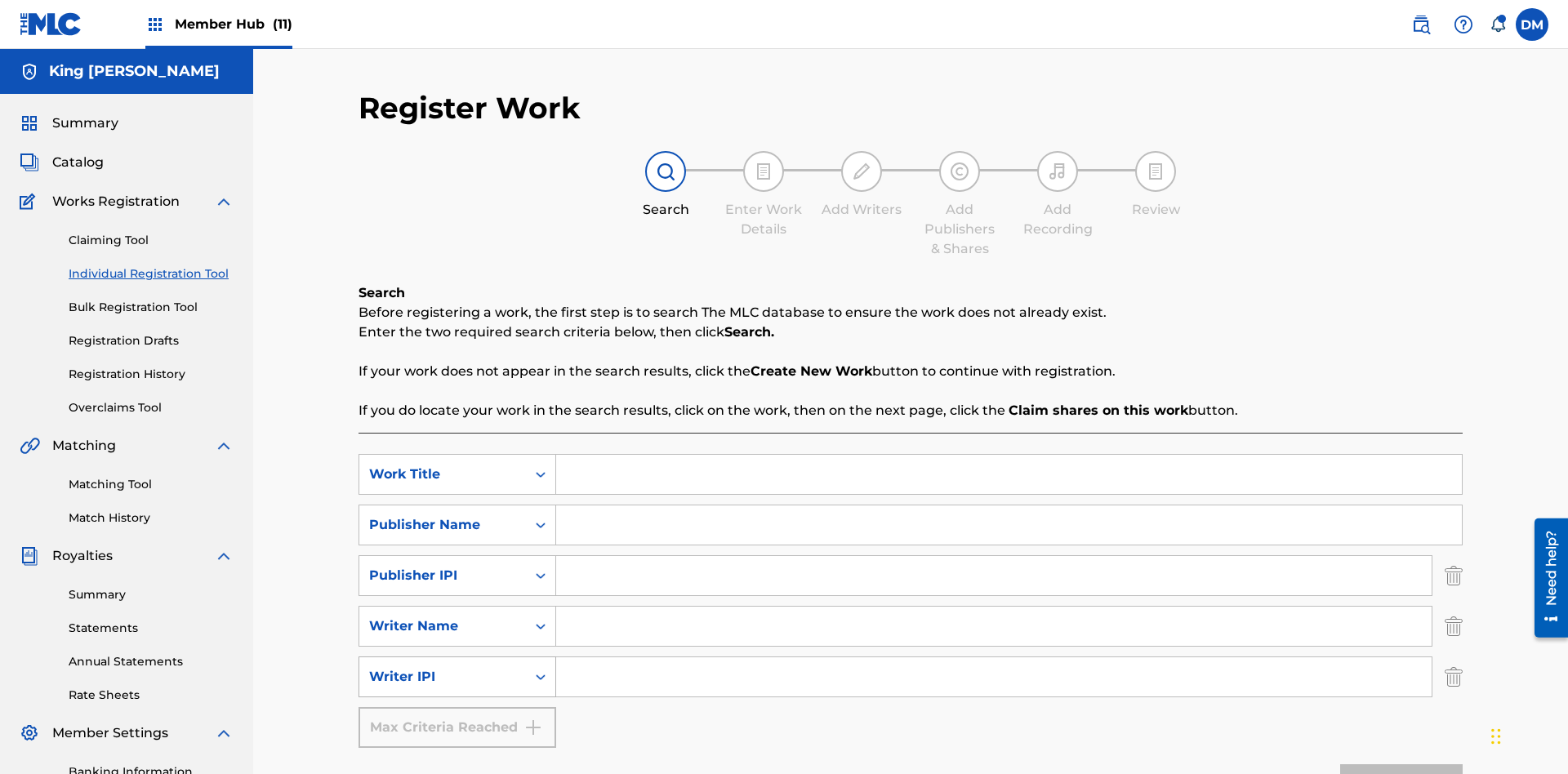
click at [442, 667] on div "Writer IPI" at bounding box center [443, 676] width 147 height 19
click at [457, 698] on div "MLC Publisher Number" at bounding box center [457, 718] width 196 height 41
click at [1009, 455] on input "Search Form" at bounding box center [1009, 475] width 906 height 40
type input "NON-OWNED WORK TO CLAIM"
click at [1009, 506] on input "Search Form" at bounding box center [1009, 525] width 906 height 40
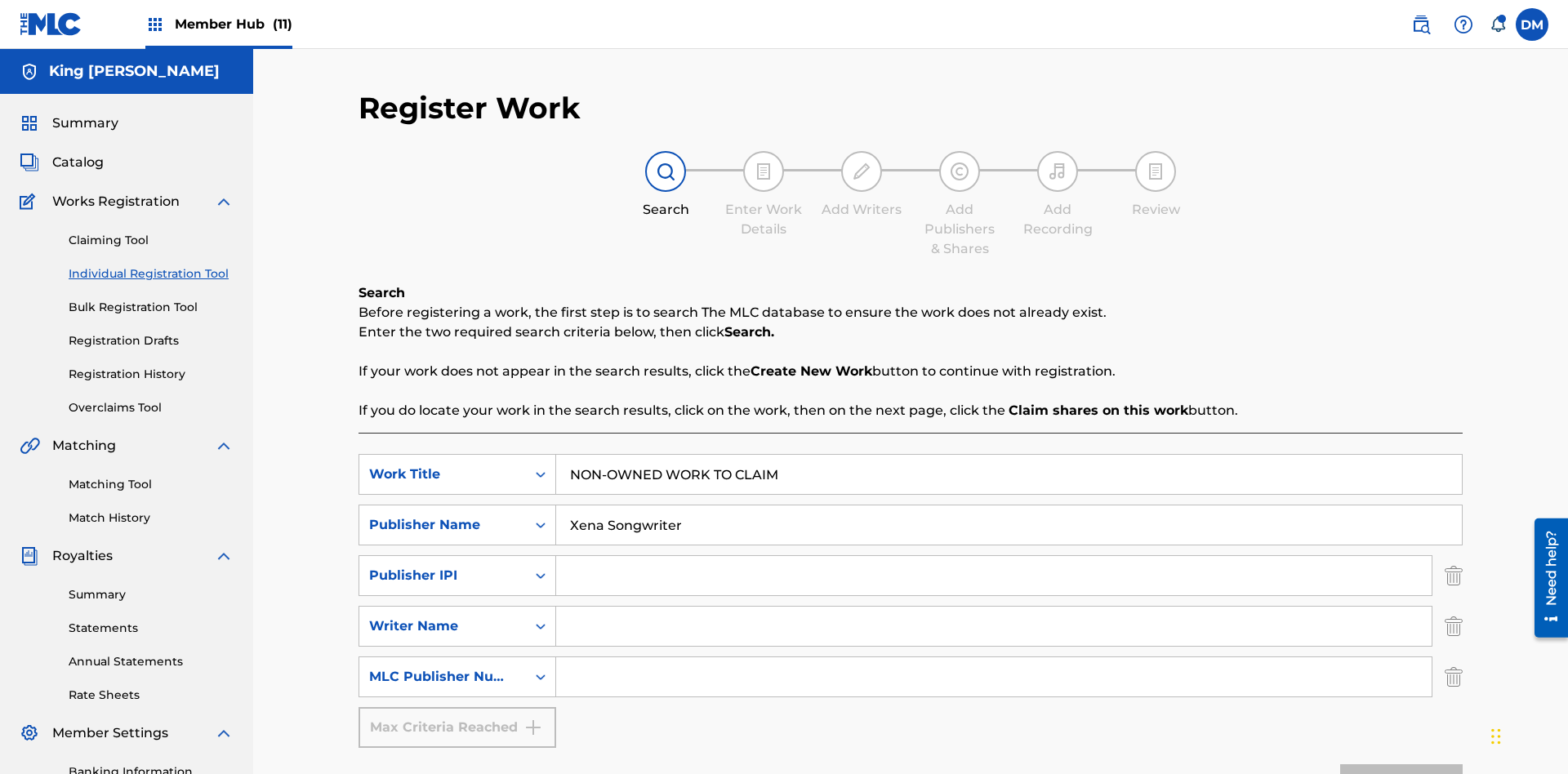
type input "Xena Songwriter"
click at [994, 557] on input "Search Form" at bounding box center [994, 576] width 875 height 40
type input "99184874065"
click at [994, 607] on input "Search Form" at bounding box center [994, 627] width 875 height 40
click at [994, 658] on input "Search Form" at bounding box center [994, 677] width 875 height 40
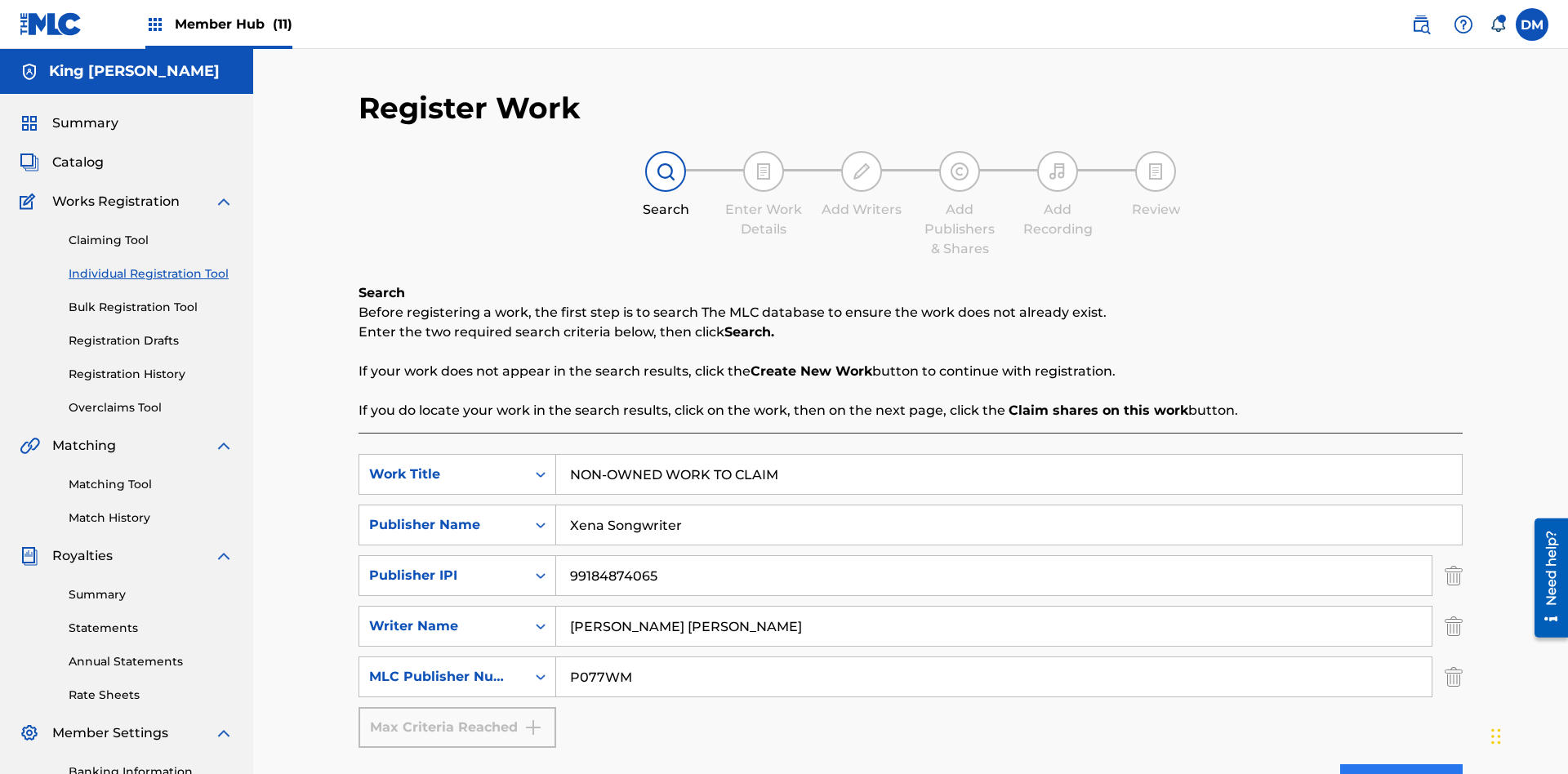
type input "P077WM"
click at [1401, 765] on button "Search" at bounding box center [1401, 785] width 123 height 41
click at [1454, 556] on img "Search Form" at bounding box center [1454, 576] width 18 height 41
click at [1454, 606] on img "Search Form" at bounding box center [1454, 627] width 18 height 41
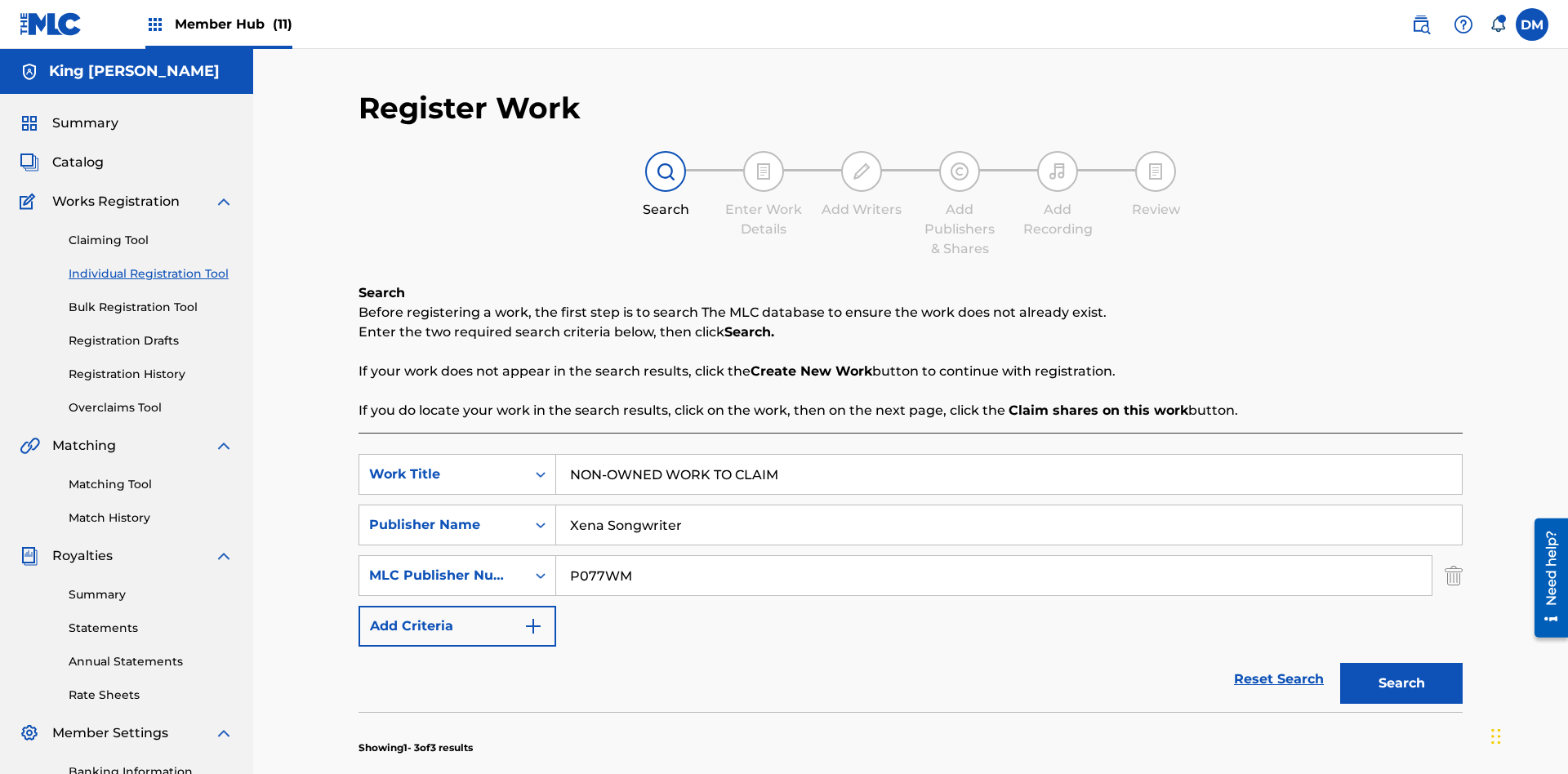
click at [1009, 455] on input "NON-OWNED WORK TO CLAIM" at bounding box center [1009, 475] width 906 height 40
click at [1009, 506] on input "Xena Songwriter" at bounding box center [1009, 525] width 906 height 40
click at [994, 557] on input "P077WM" at bounding box center [994, 576] width 875 height 40
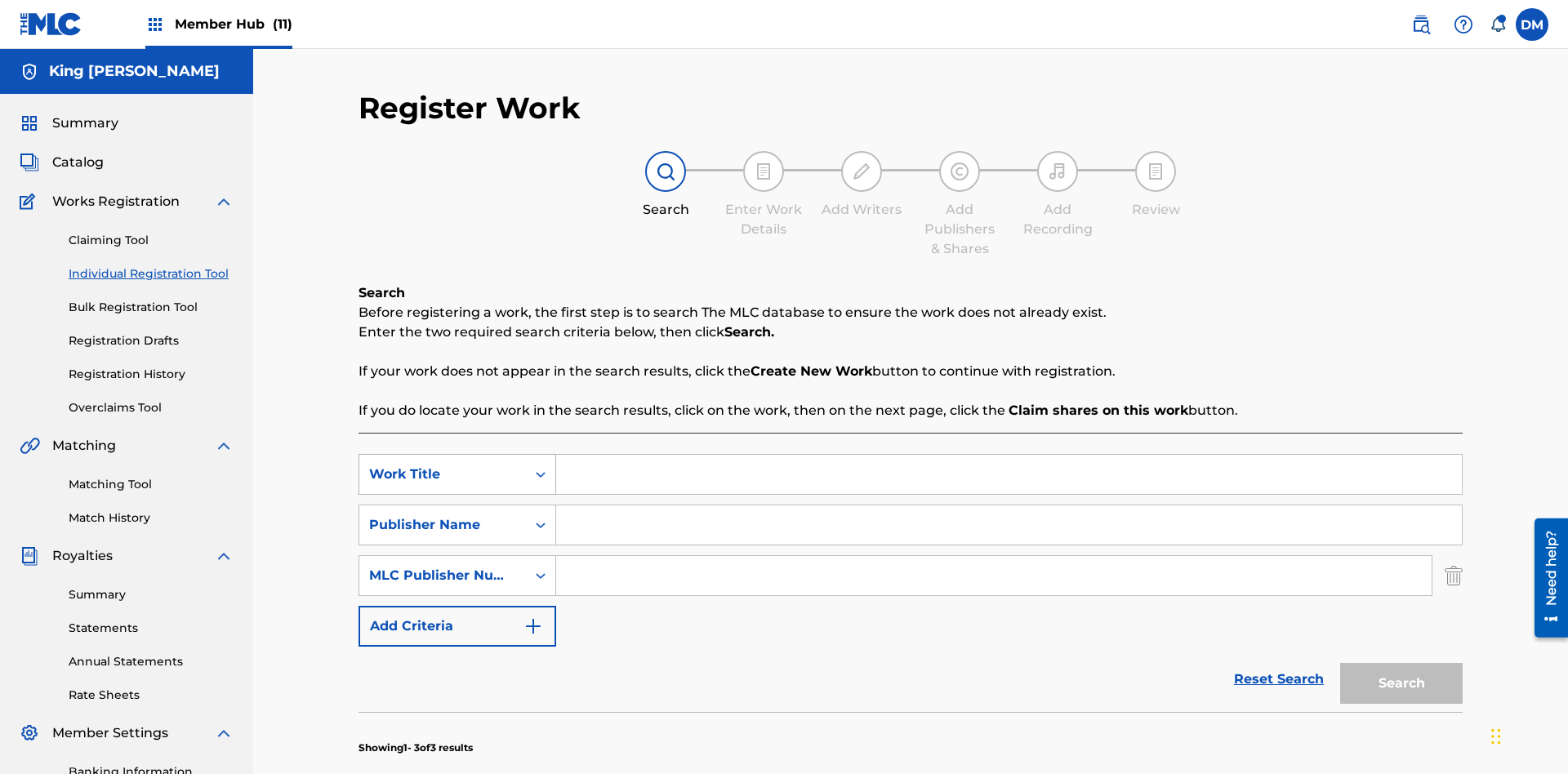
click at [442, 464] on div "Work Title" at bounding box center [443, 474] width 147 height 19
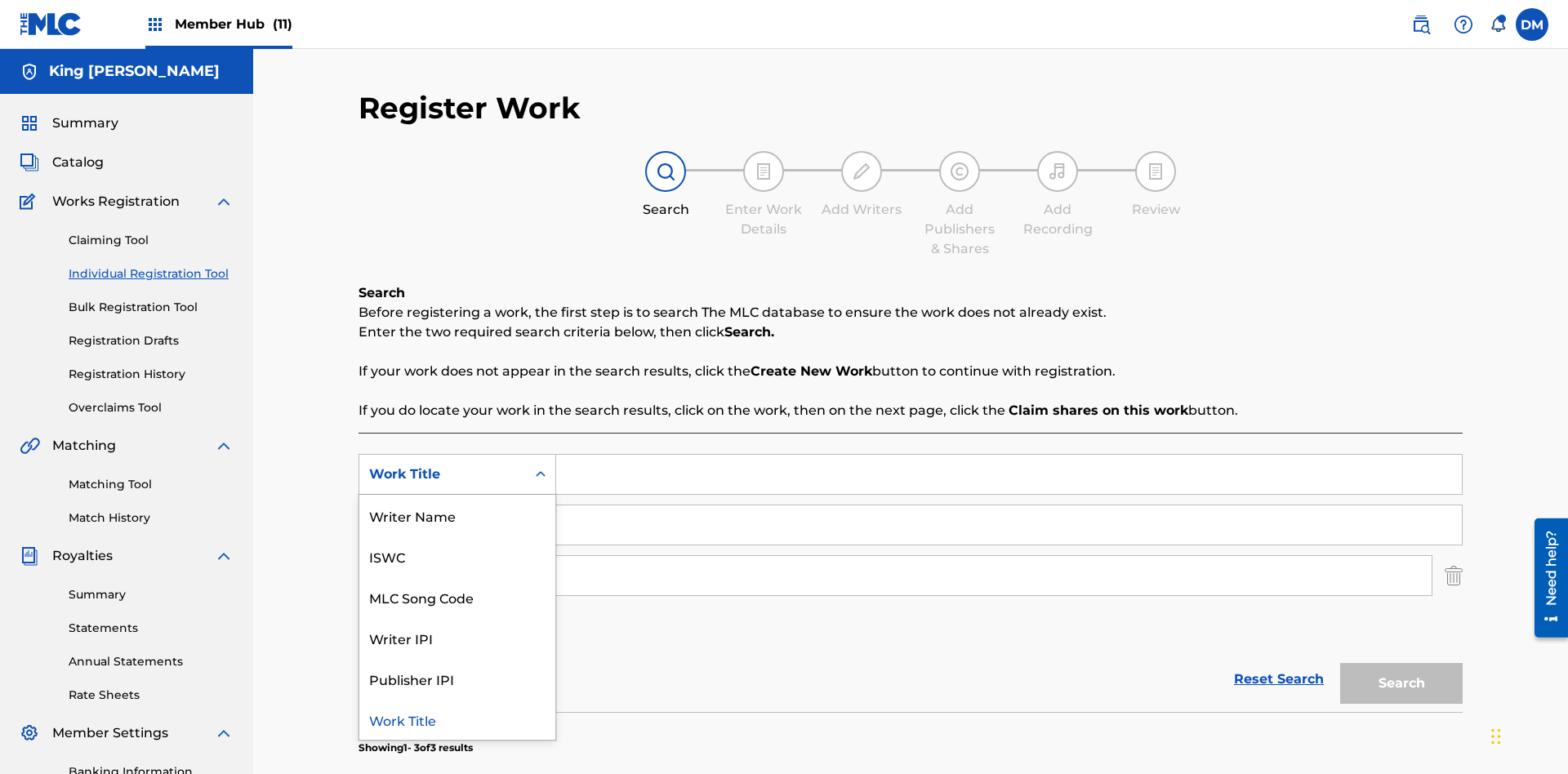
scroll to position [367, 0]
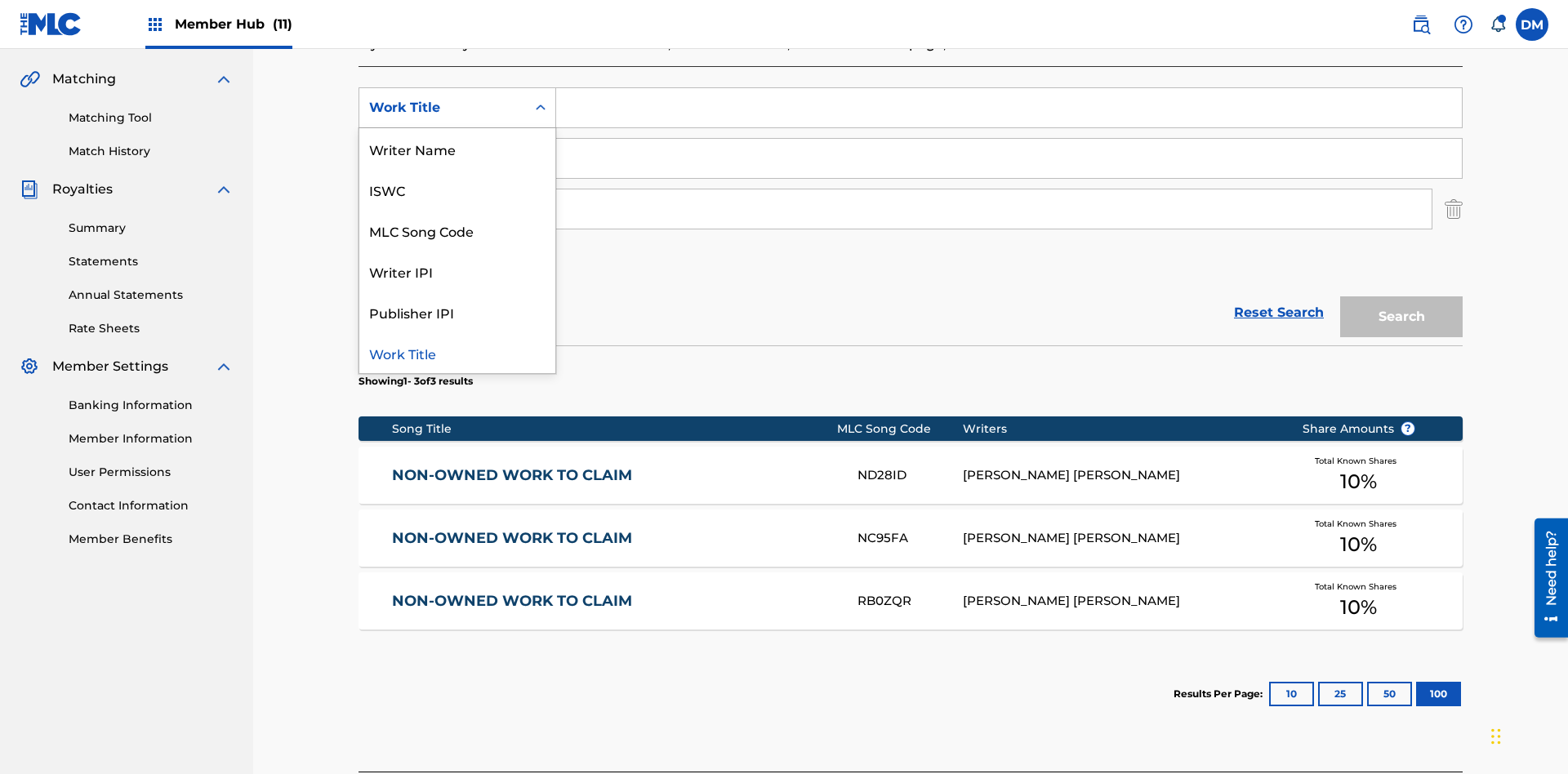
click at [457, 190] on div "ISWC" at bounding box center [457, 189] width 196 height 41
click at [442, 148] on div "Publisher Name" at bounding box center [443, 158] width 147 height 19
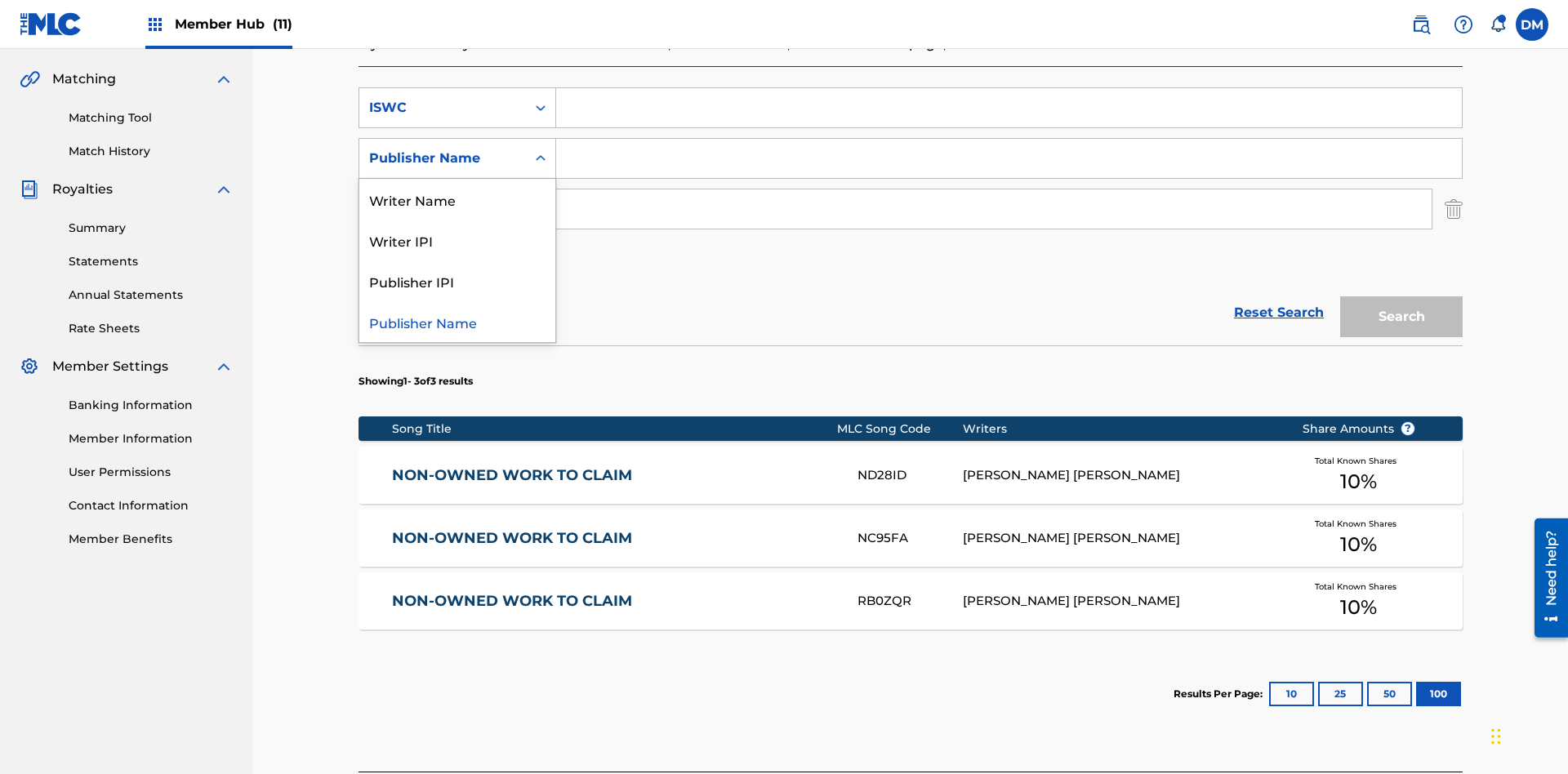
click at [457, 219] on div "Writer IPI" at bounding box center [457, 240] width 196 height 41
click at [442, 199] on div "MLC Publisher Number" at bounding box center [443, 208] width 147 height 19
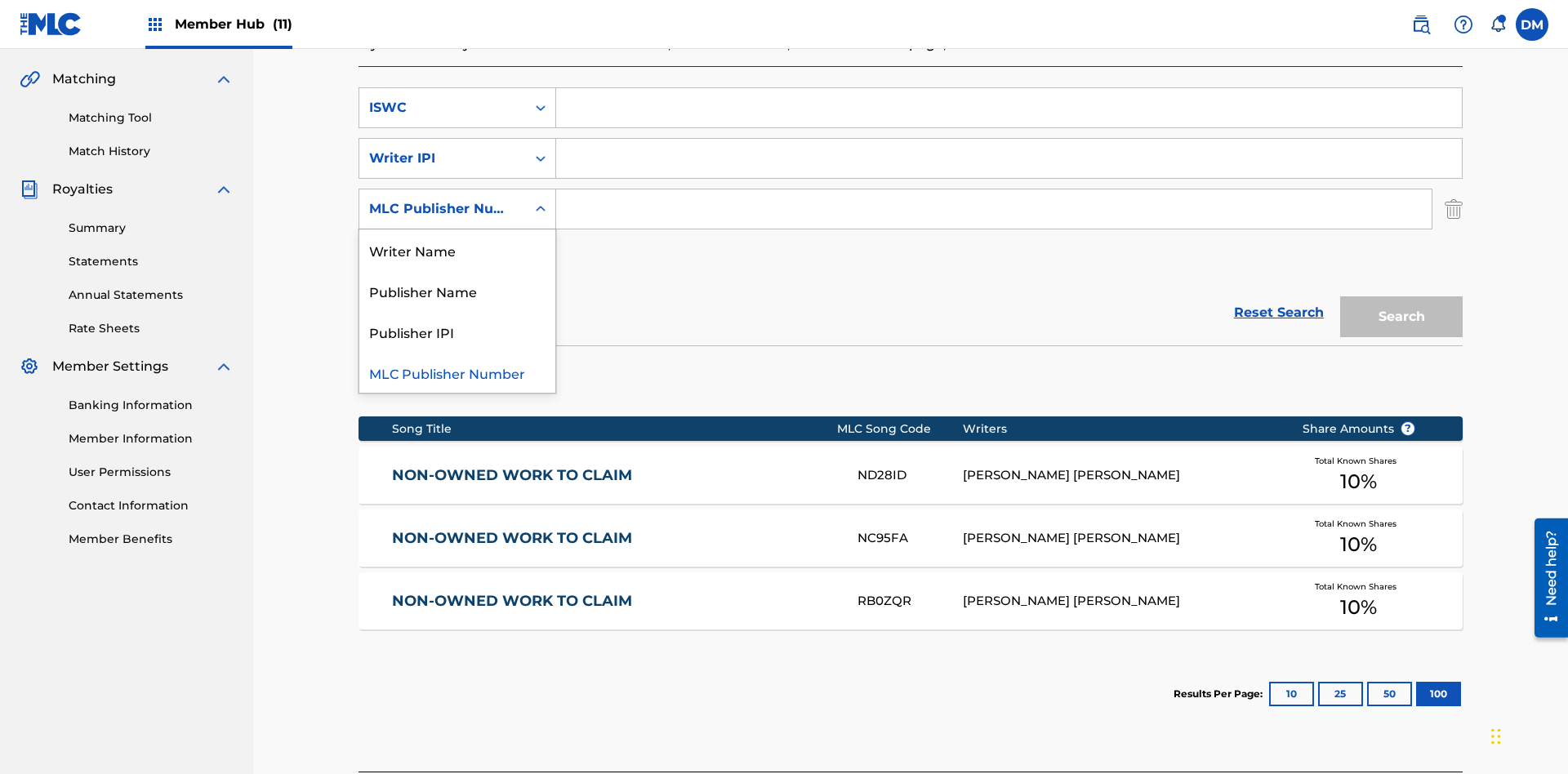
click at [457, 311] on div "Publisher IPI" at bounding box center [457, 332] width 196 height 41
click at [1009, 118] on input "Search Form" at bounding box center [1009, 108] width 906 height 40
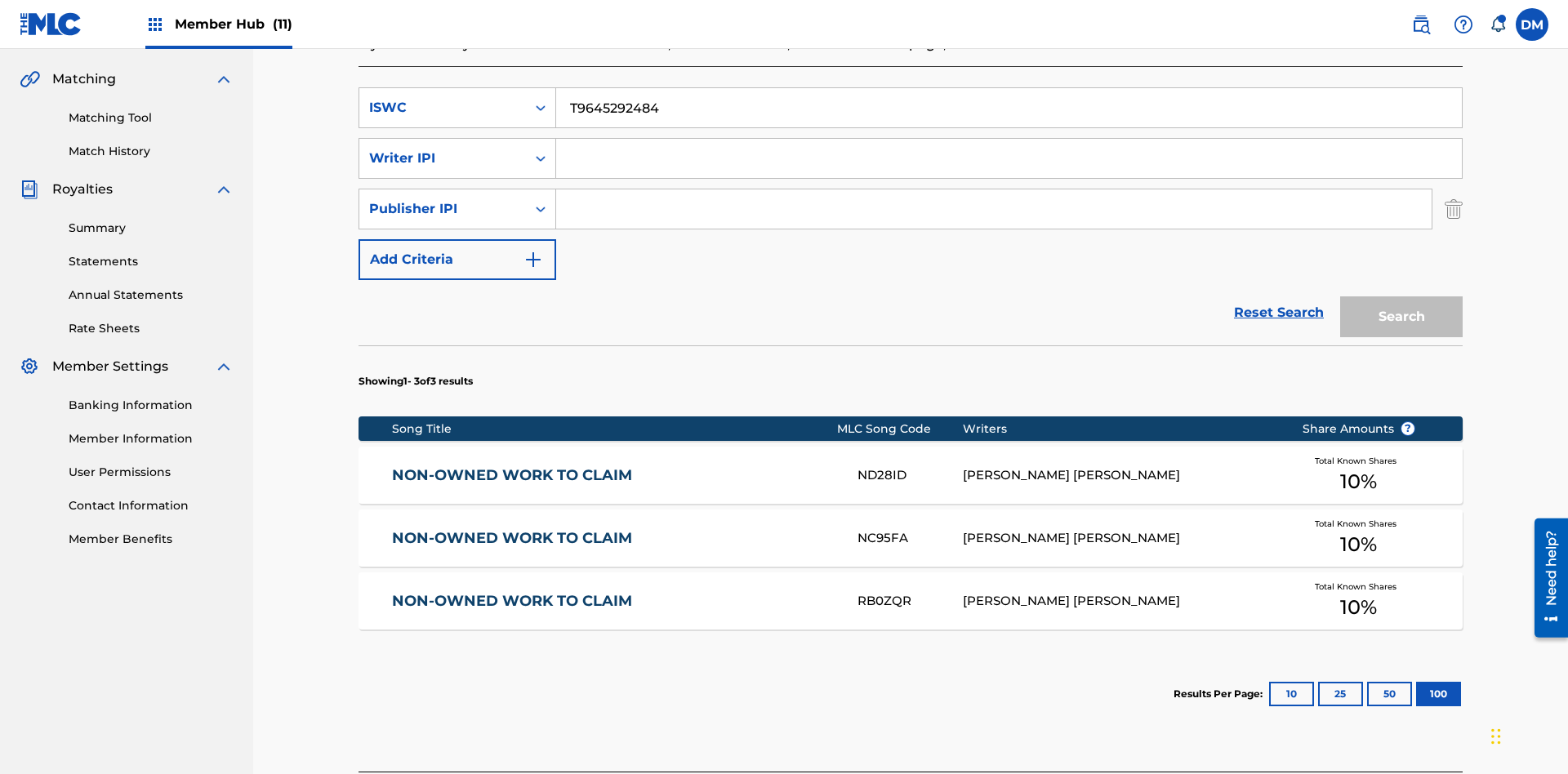
type input "T9645292484"
click at [1009, 139] on input "Search Form" at bounding box center [1009, 158] width 906 height 40
type input "00369275519"
click at [994, 190] on input "Search Form" at bounding box center [994, 209] width 875 height 40
type input "99184874065"
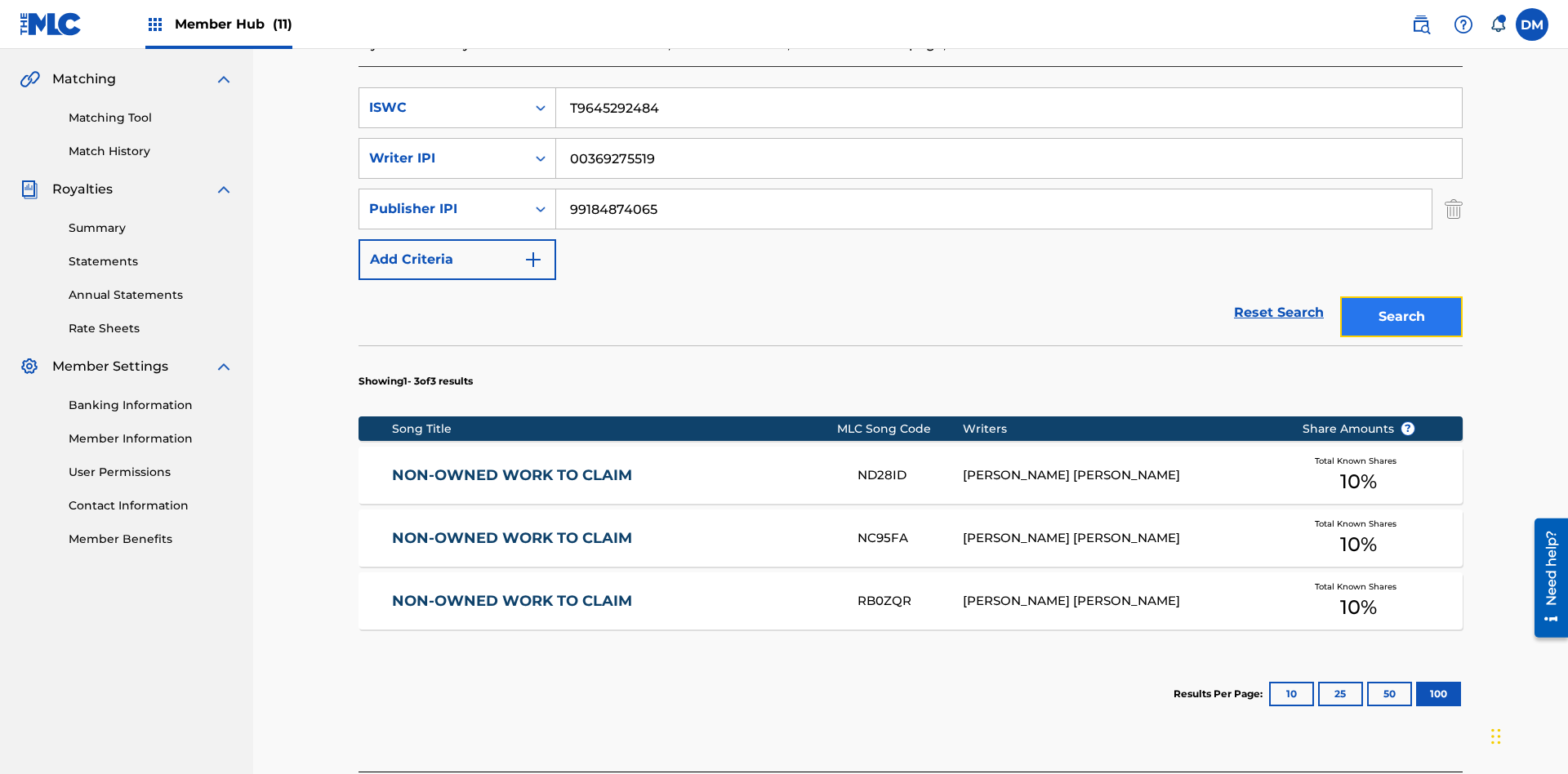
click at [1401, 297] on button "Search" at bounding box center [1401, 317] width 123 height 41
click at [1416, 682] on button "100" at bounding box center [1438, 694] width 45 height 25
click at [1009, 118] on input "T9645292484" at bounding box center [1009, 108] width 906 height 40
click at [442, 108] on div "ISWC" at bounding box center [443, 107] width 147 height 19
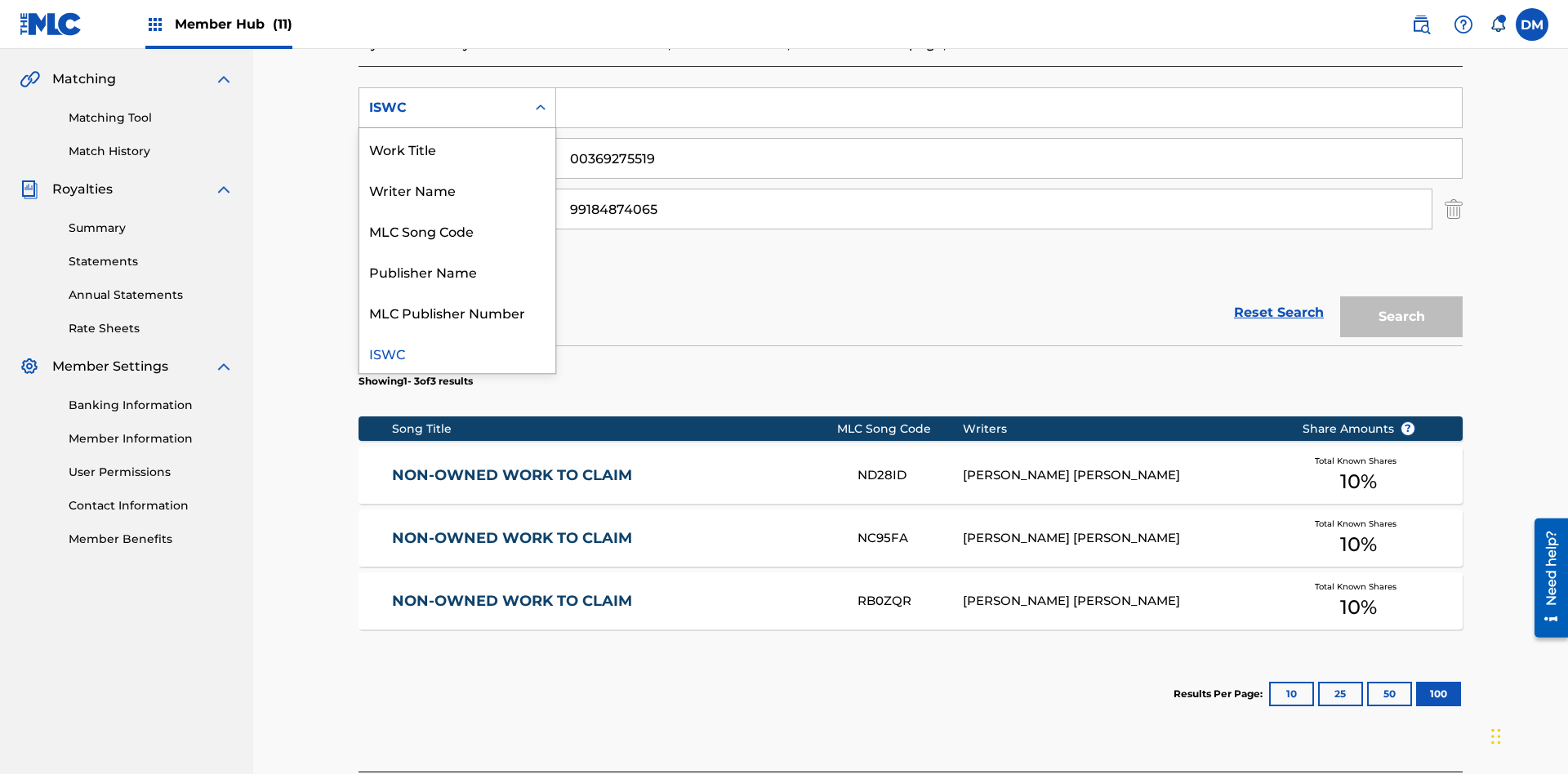
click at [457, 230] on div "MLC Song Code" at bounding box center [457, 230] width 196 height 41
